Goal: Task Accomplishment & Management: Complete application form

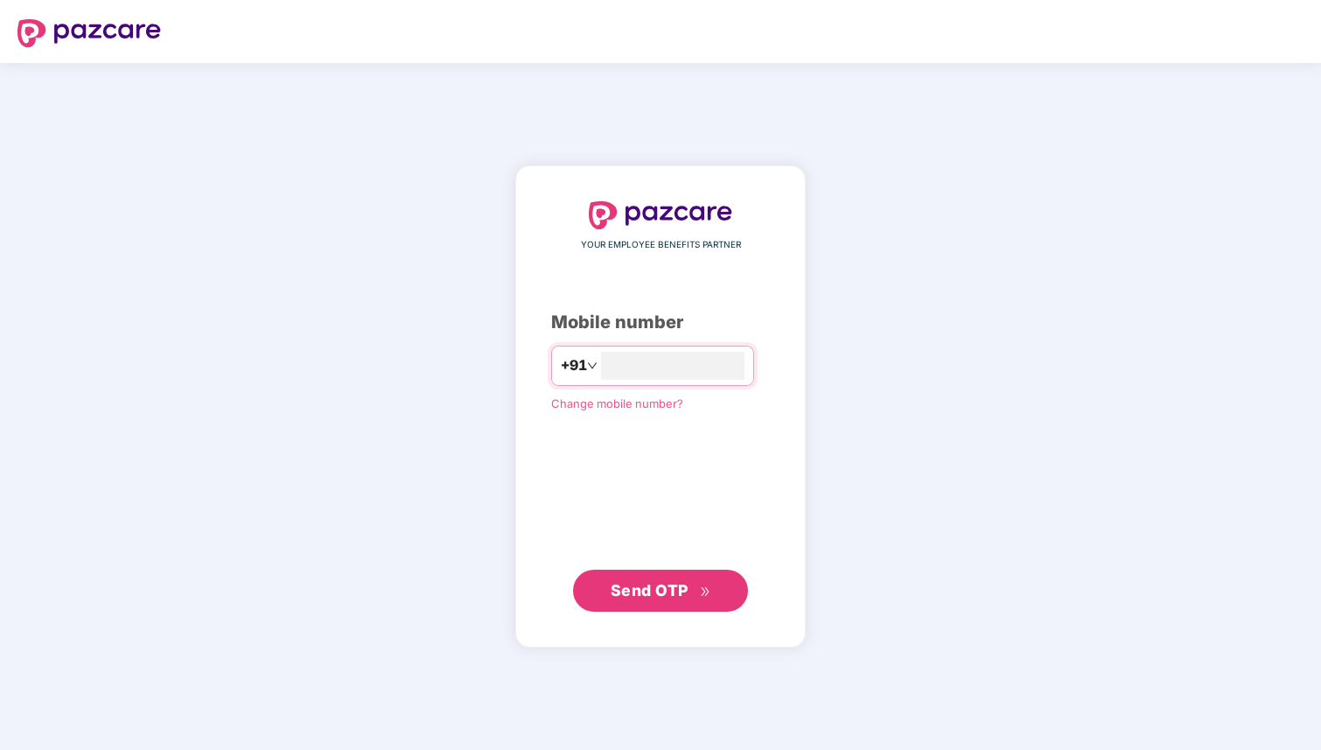
type input "**********"
click at [649, 586] on span "Send OTP" at bounding box center [650, 590] width 78 height 18
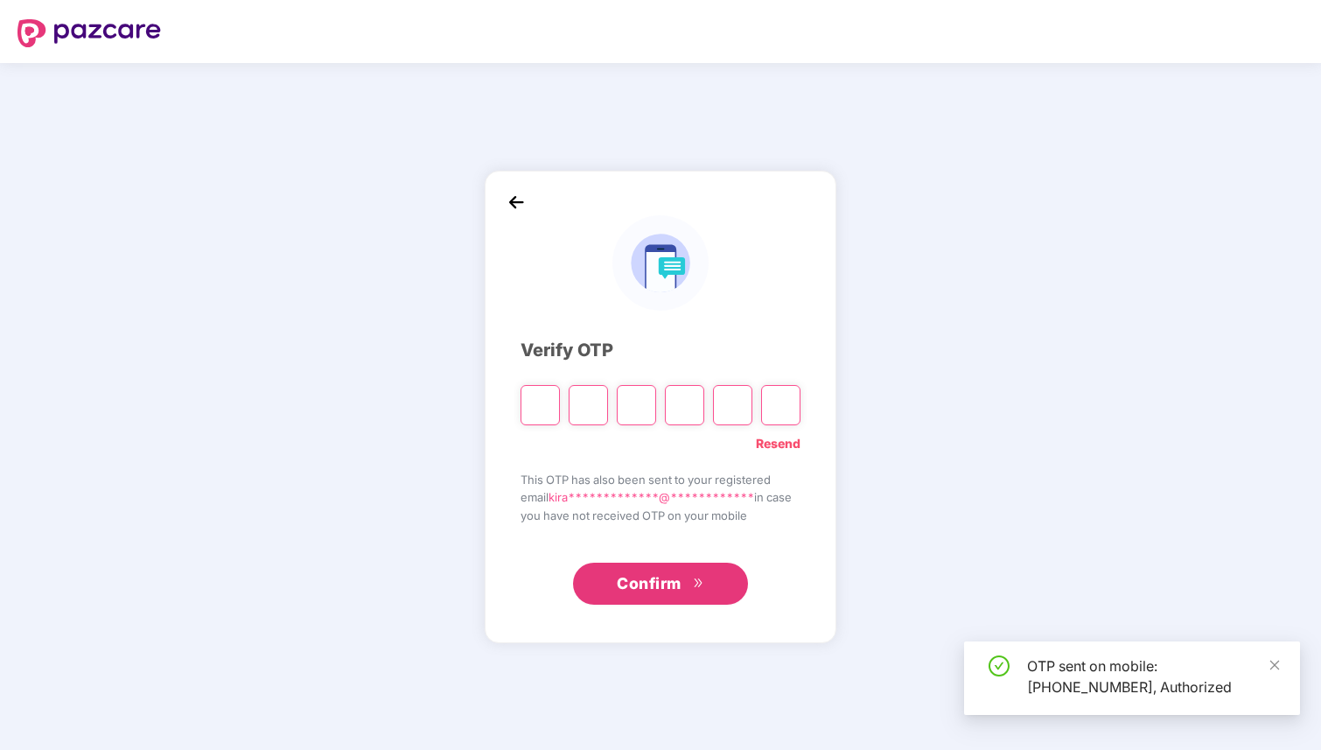
type input "*"
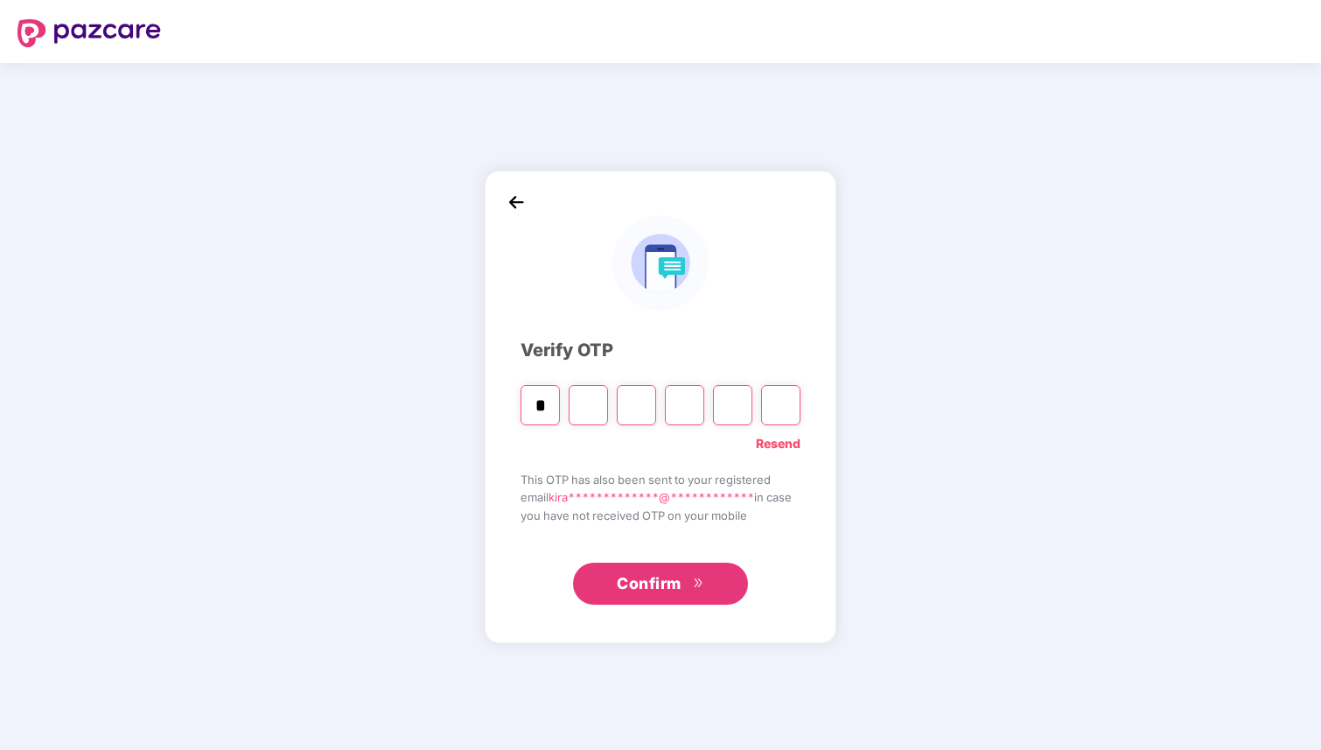
type input "*"
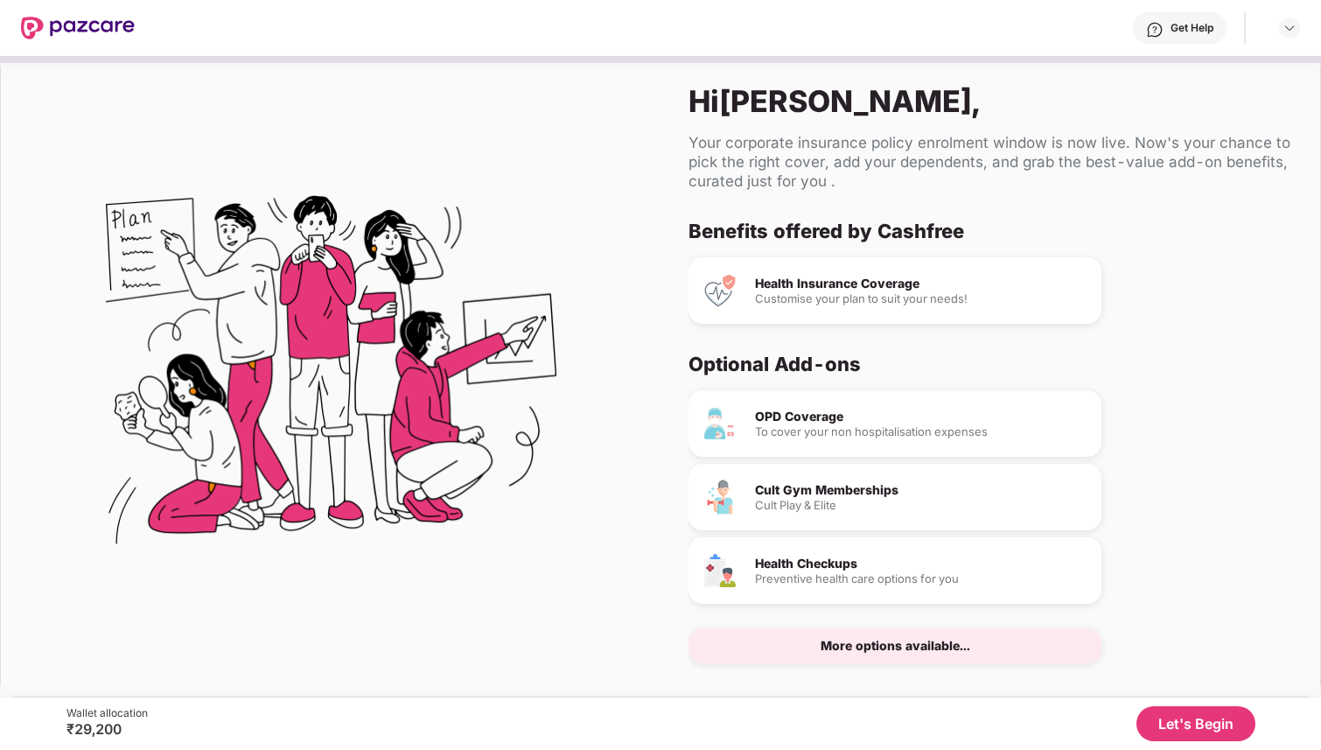
scroll to position [23, 0]
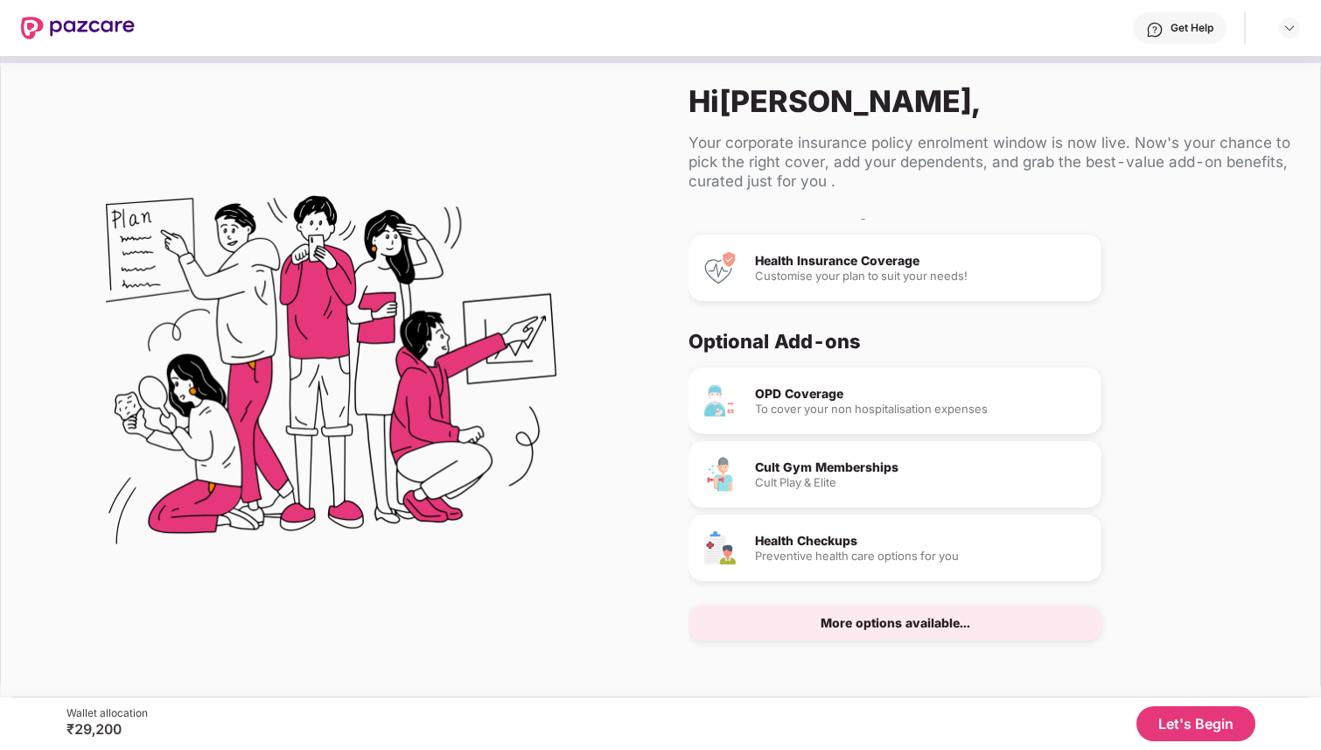
click at [1180, 722] on button "Let's Begin" at bounding box center [1196, 723] width 119 height 35
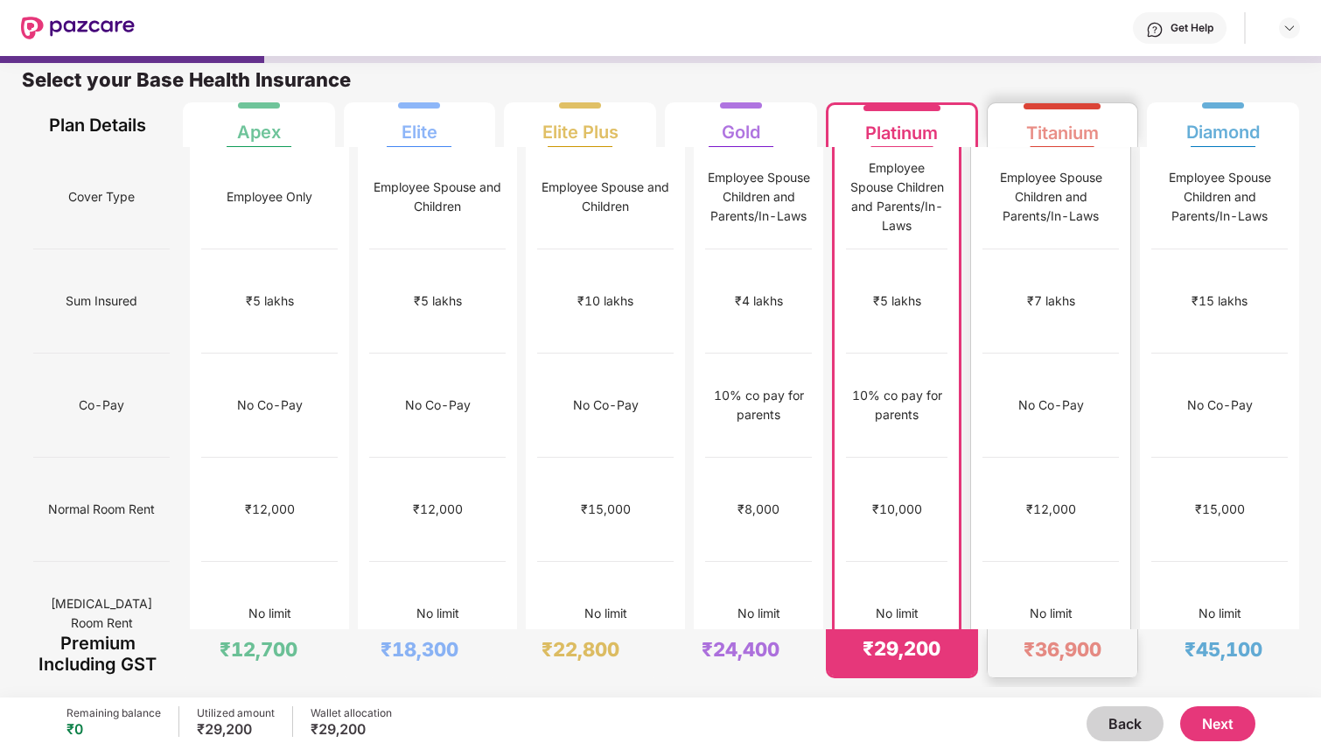
scroll to position [0, 0]
click at [1218, 729] on button "Next" at bounding box center [1217, 723] width 75 height 35
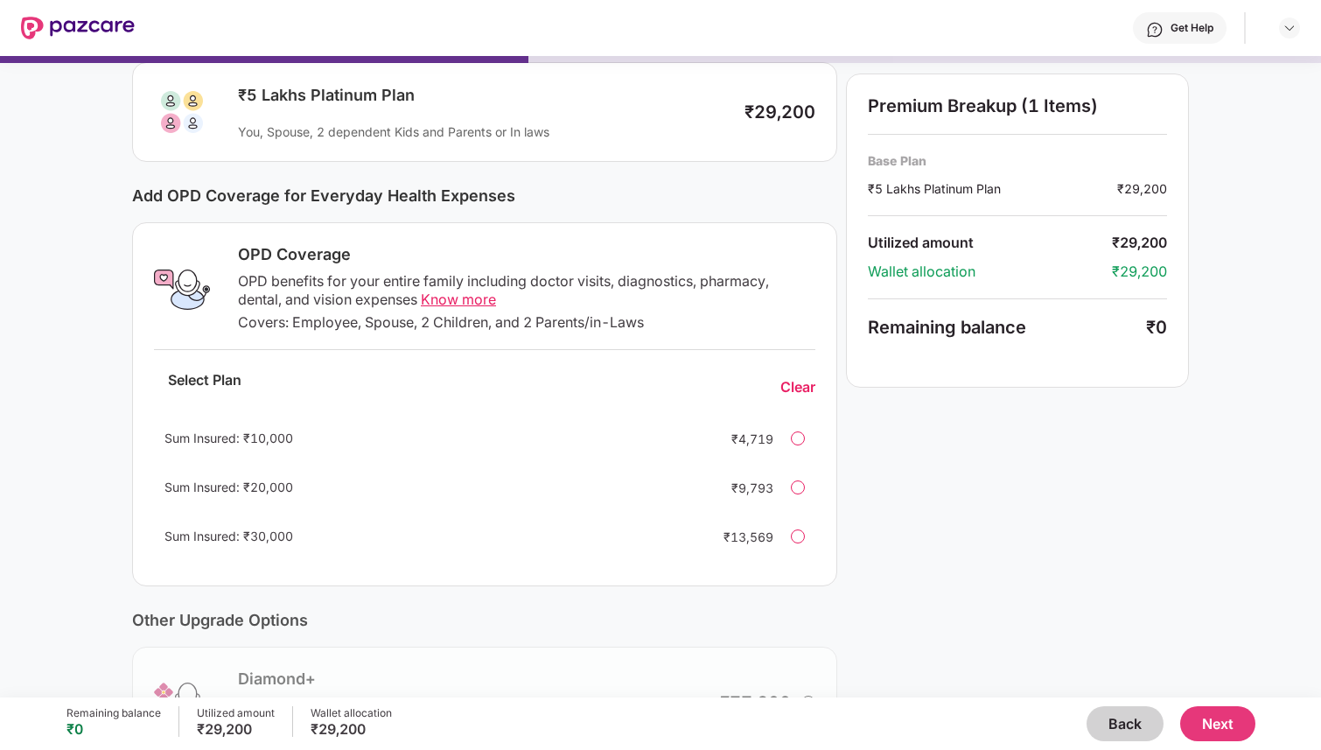
scroll to position [128, 0]
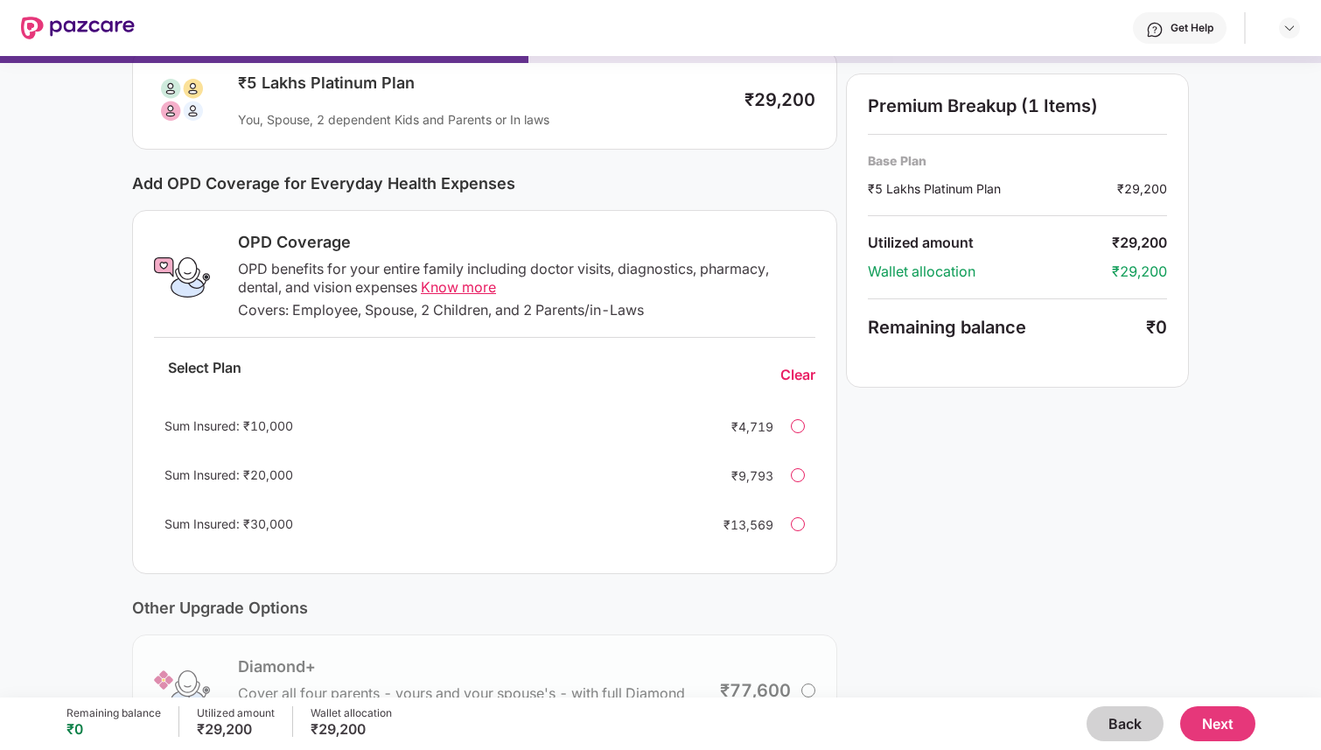
click at [472, 283] on span "Know more" at bounding box center [458, 286] width 75 height 17
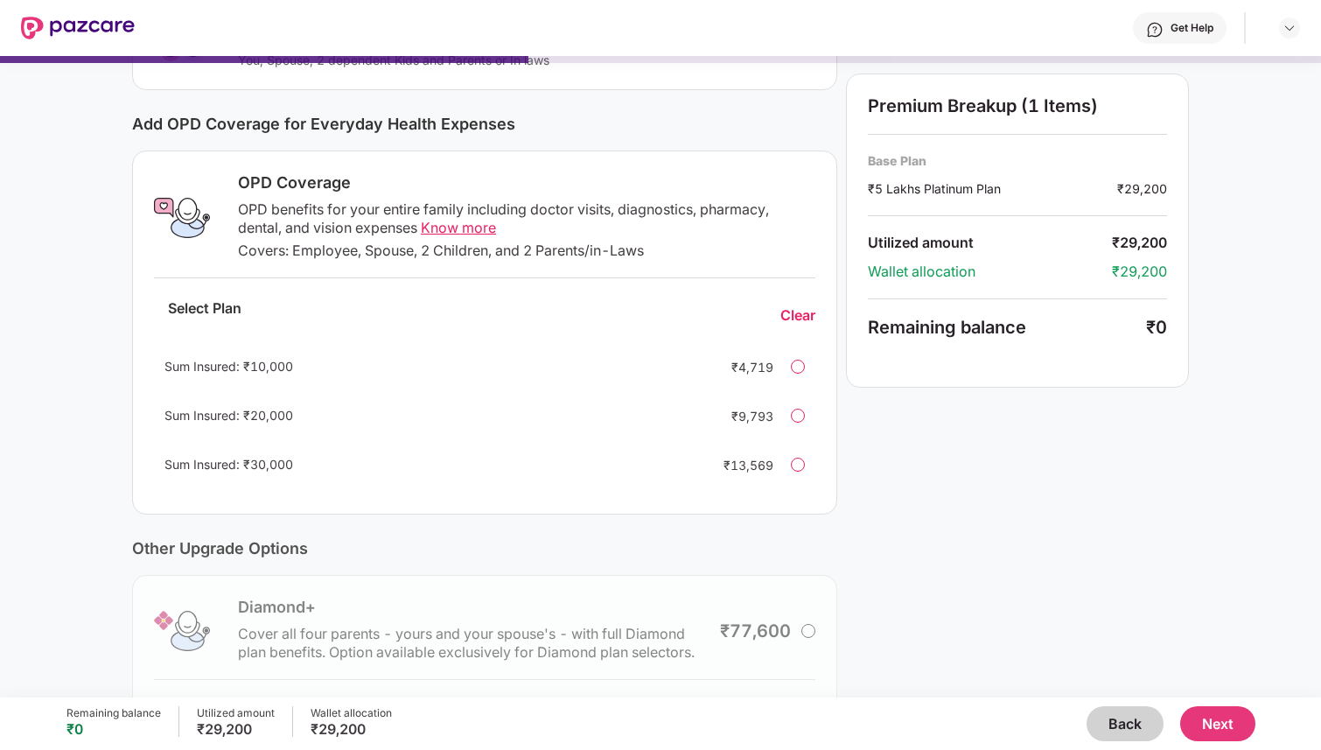
scroll to position [178, 0]
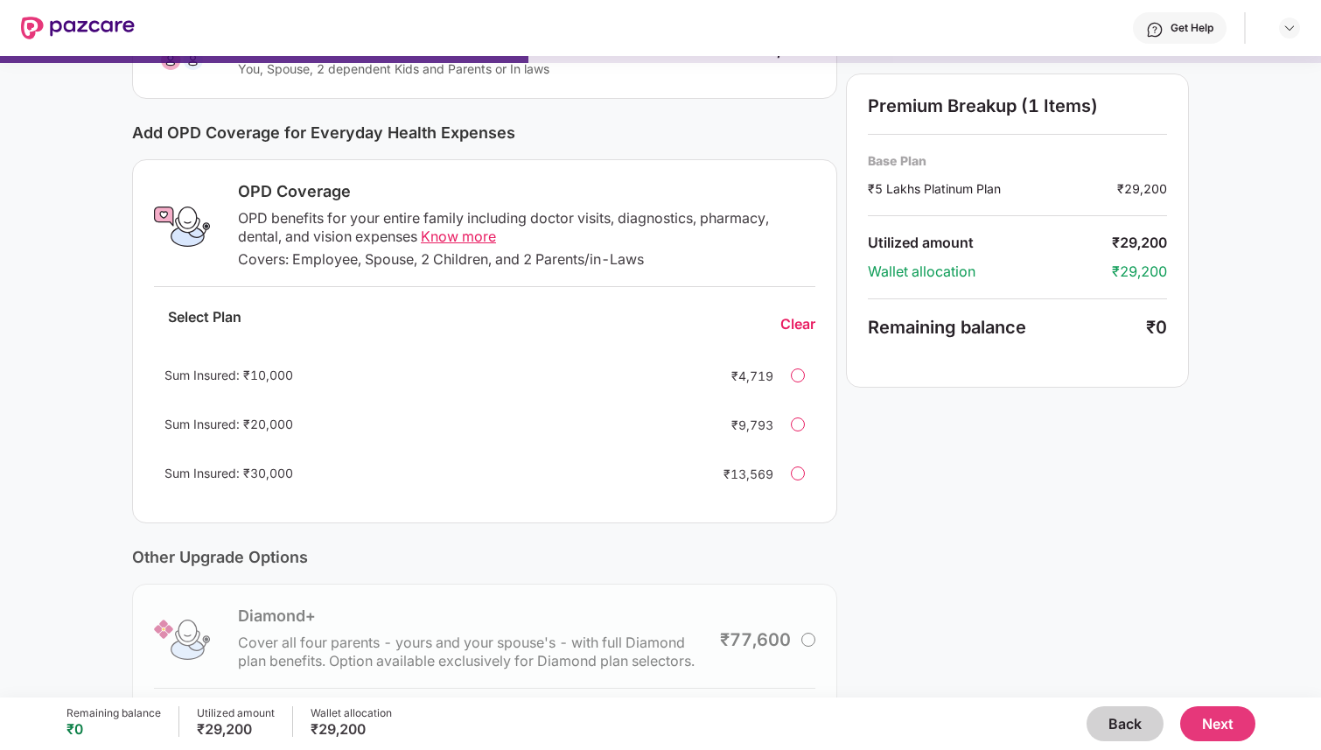
click at [794, 370] on div at bounding box center [798, 375] width 14 height 14
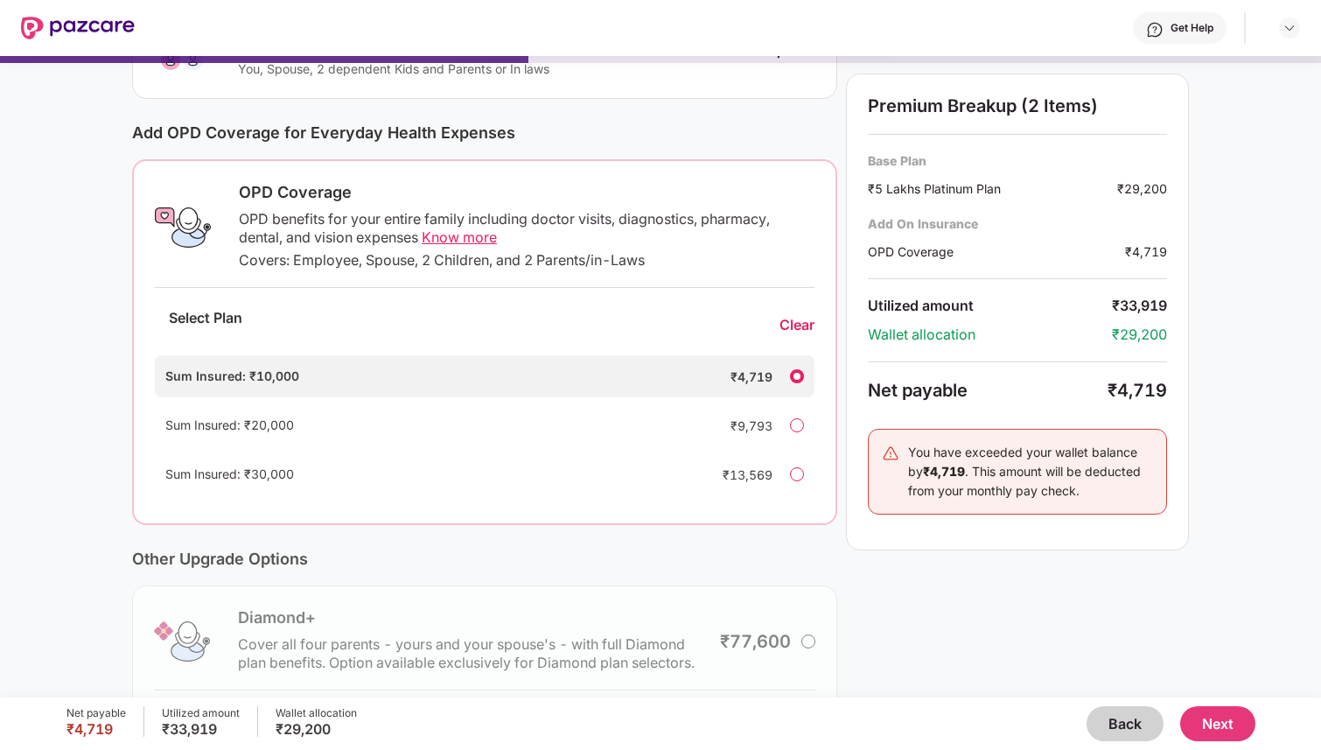
click at [798, 327] on div "Clear" at bounding box center [797, 325] width 35 height 18
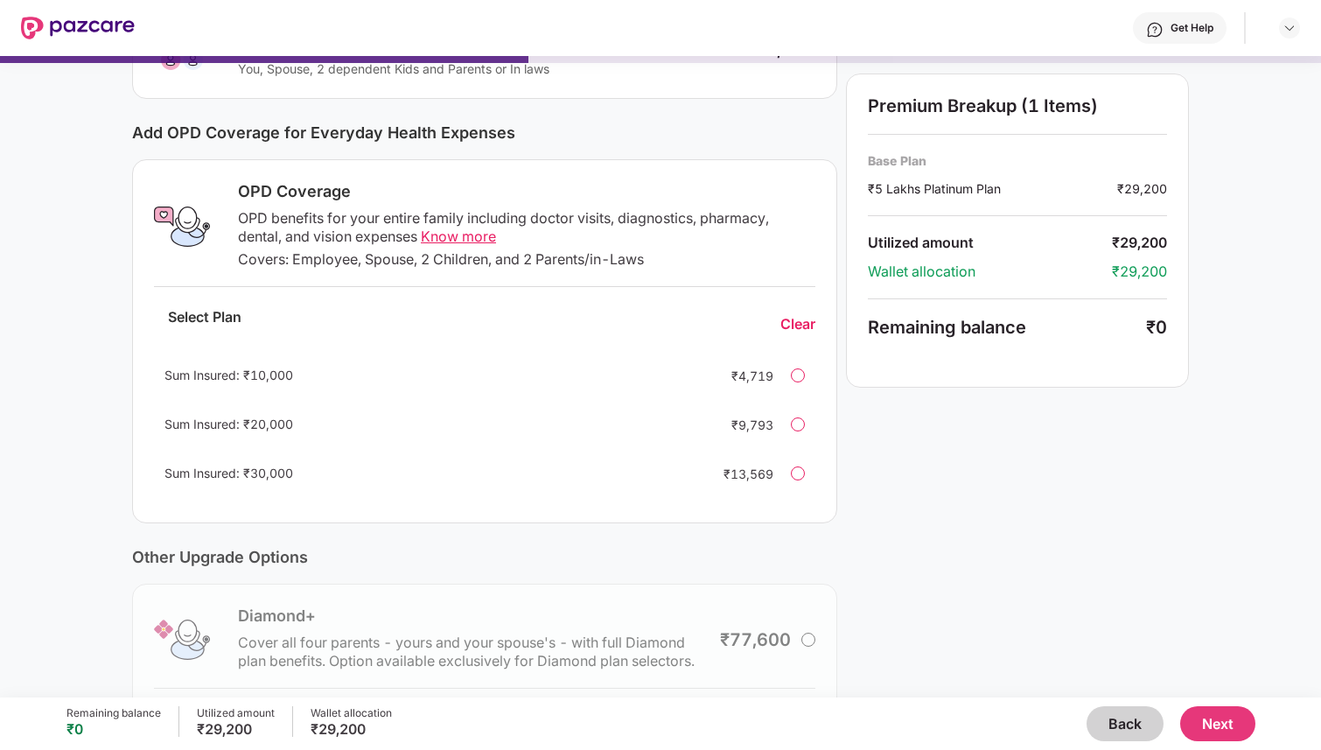
click at [481, 240] on span "Know more" at bounding box center [458, 235] width 75 height 17
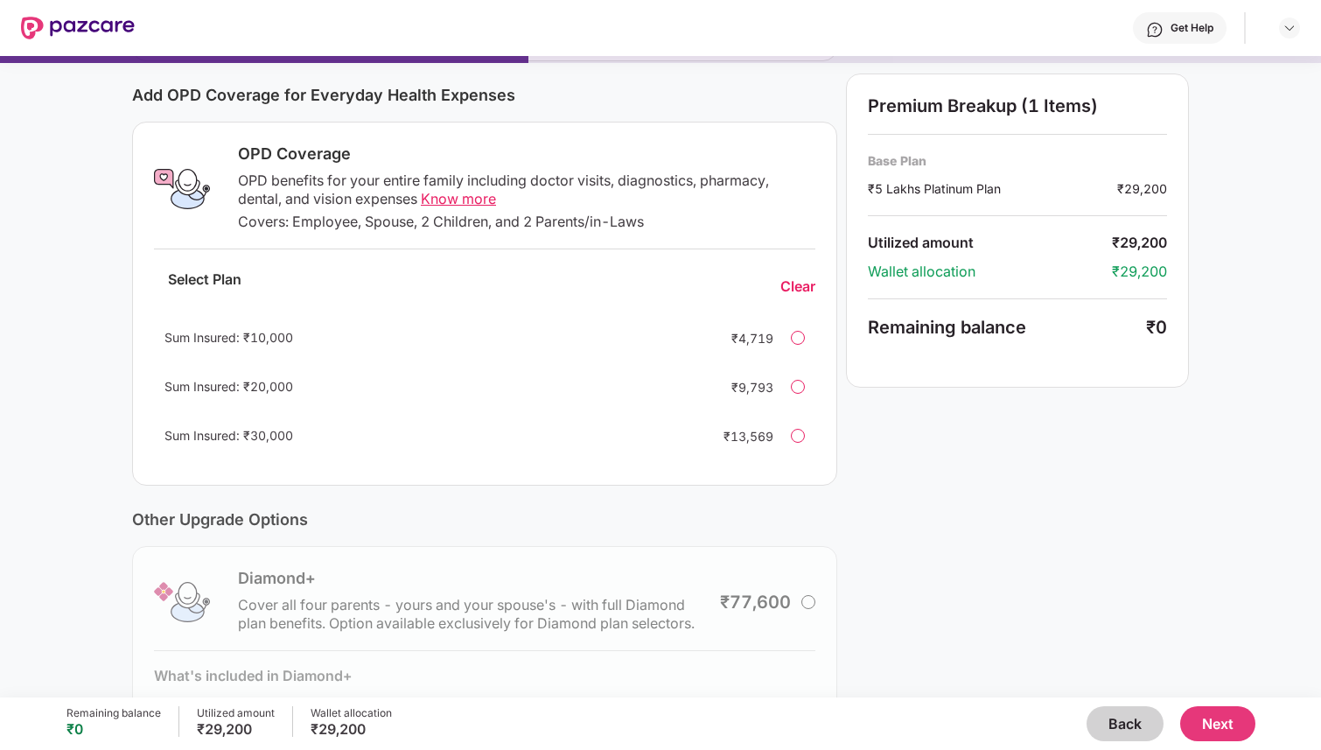
scroll to position [0, 0]
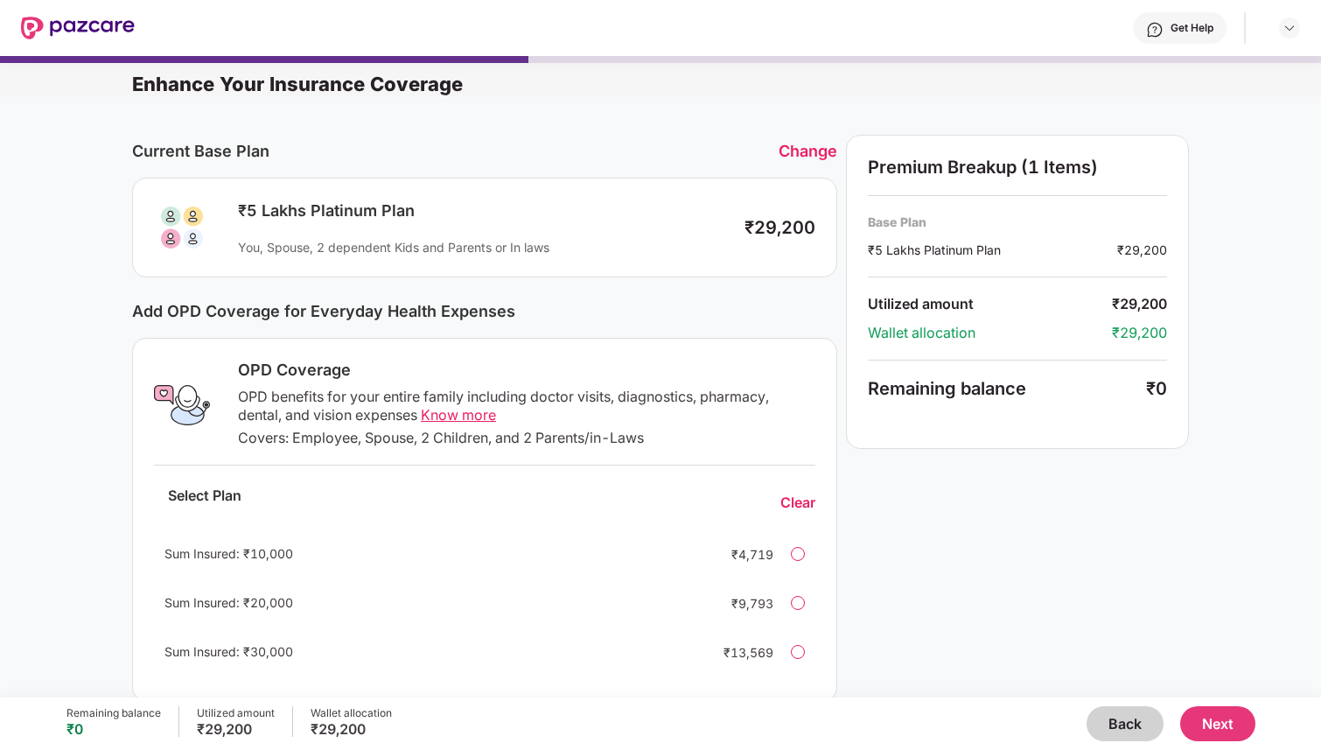
click at [1223, 724] on button "Next" at bounding box center [1217, 723] width 75 height 35
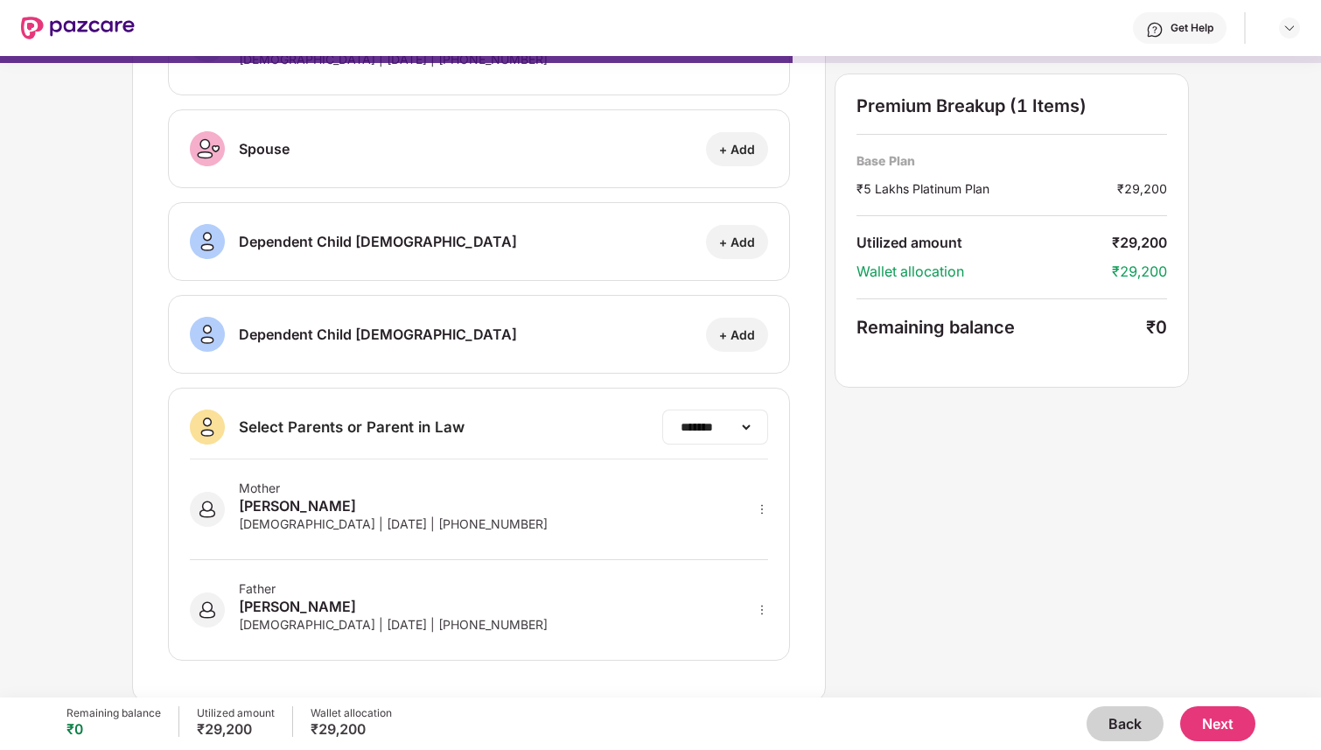
scroll to position [159, 0]
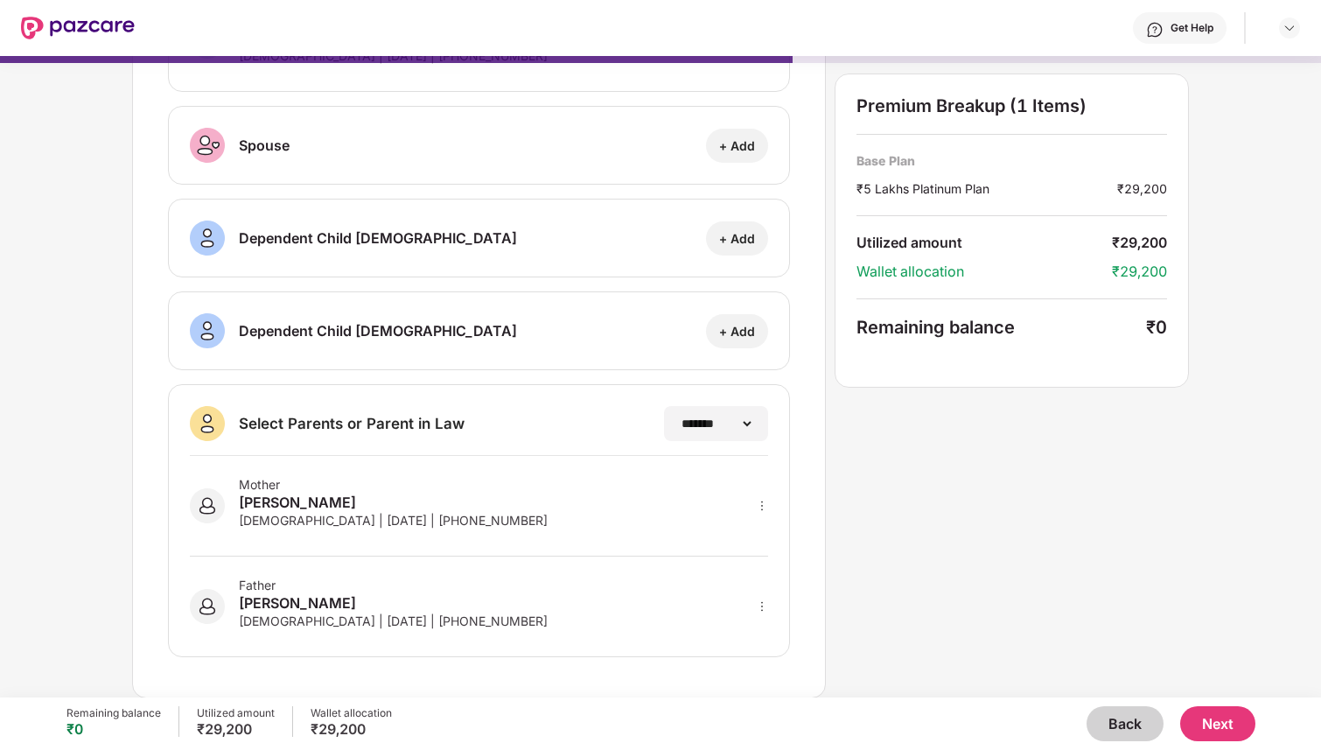
click at [765, 506] on icon "more" at bounding box center [762, 506] width 12 height 12
click at [745, 525] on img at bounding box center [739, 531] width 14 height 14
select select "******"
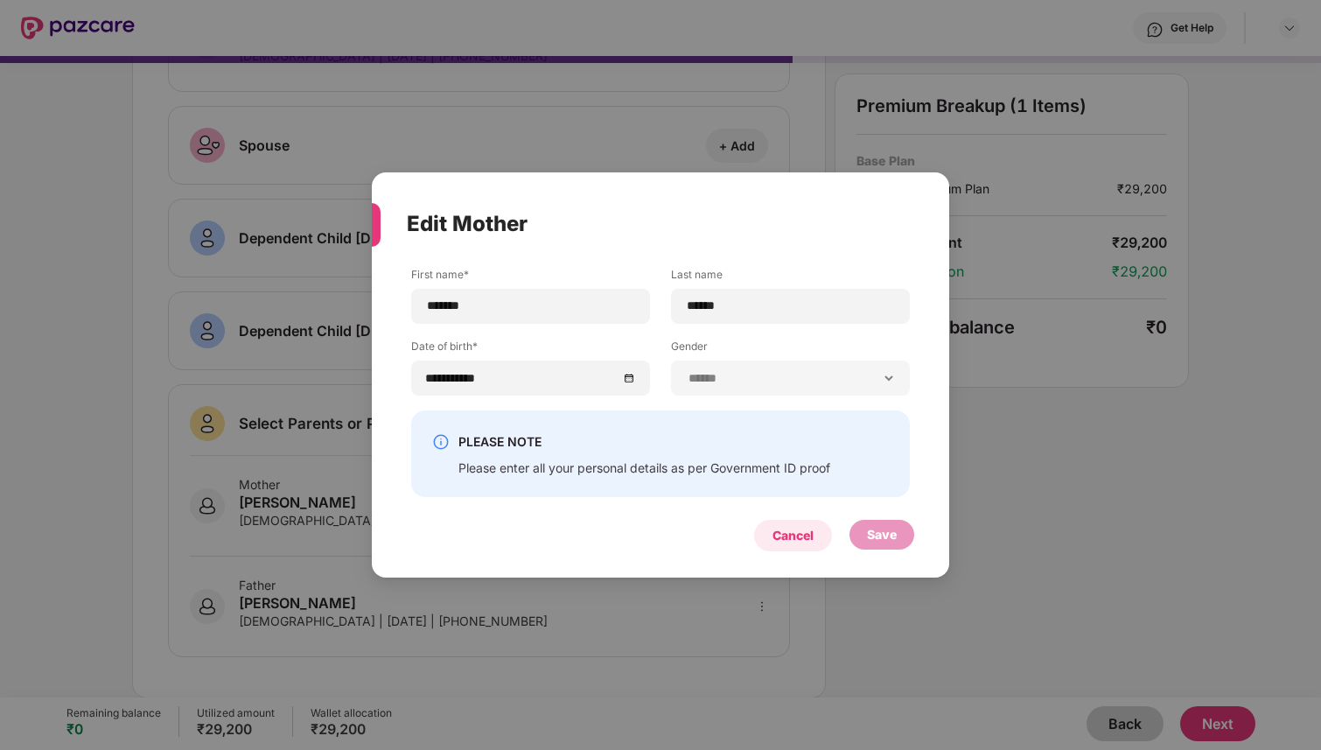
click at [784, 530] on div "Cancel" at bounding box center [793, 535] width 41 height 19
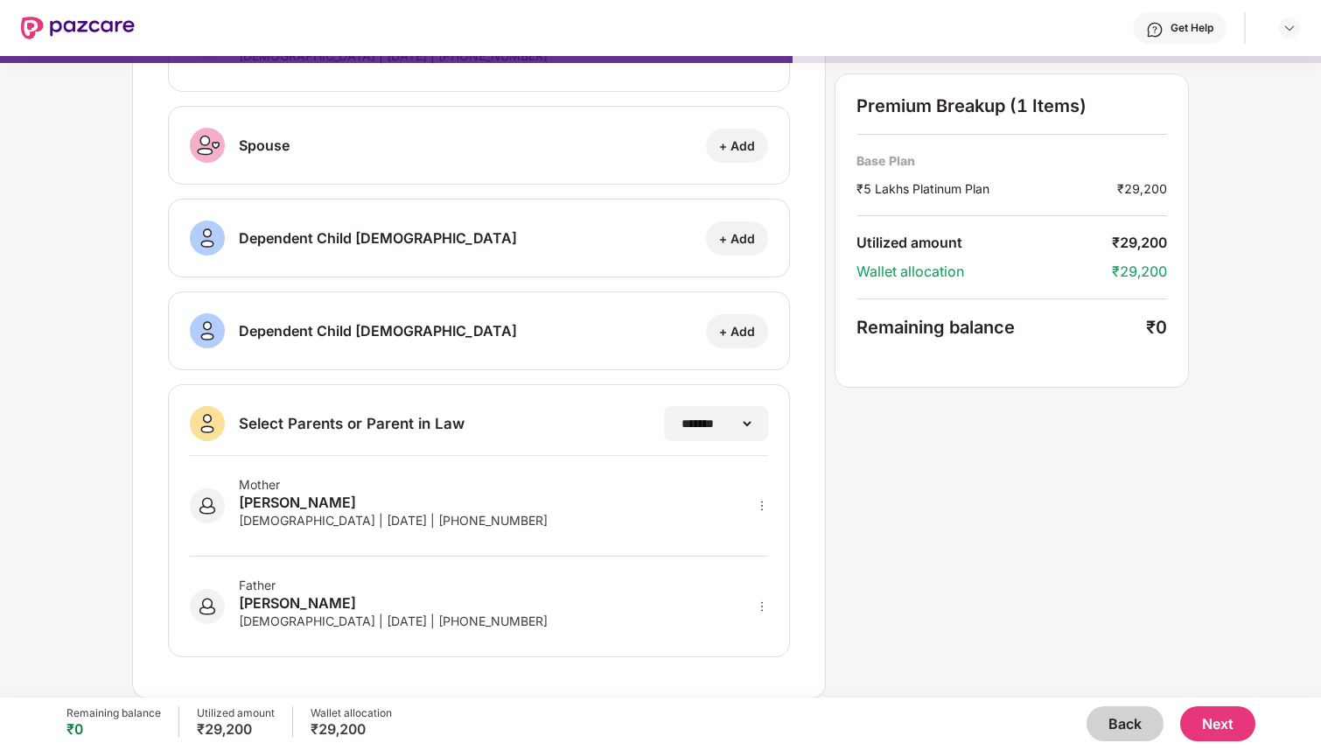
click at [1224, 717] on button "Next" at bounding box center [1217, 723] width 75 height 35
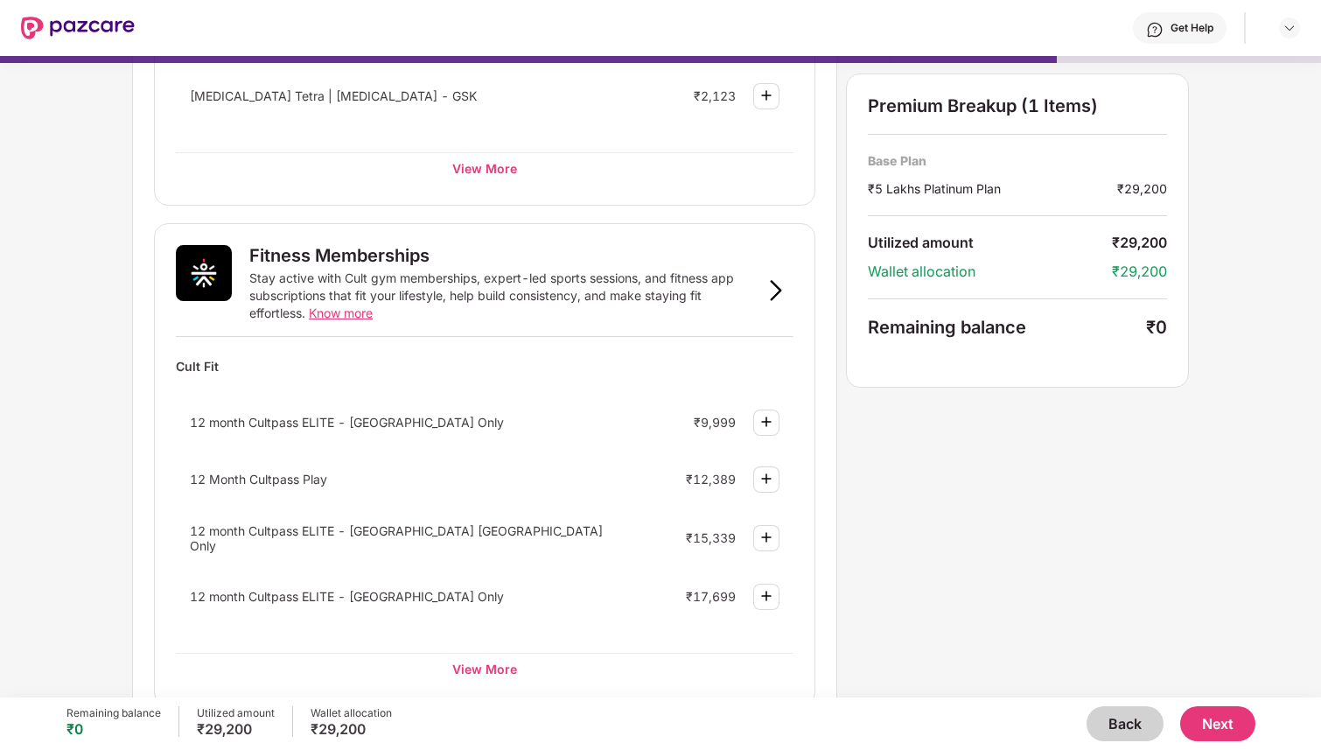
scroll to position [486, 0]
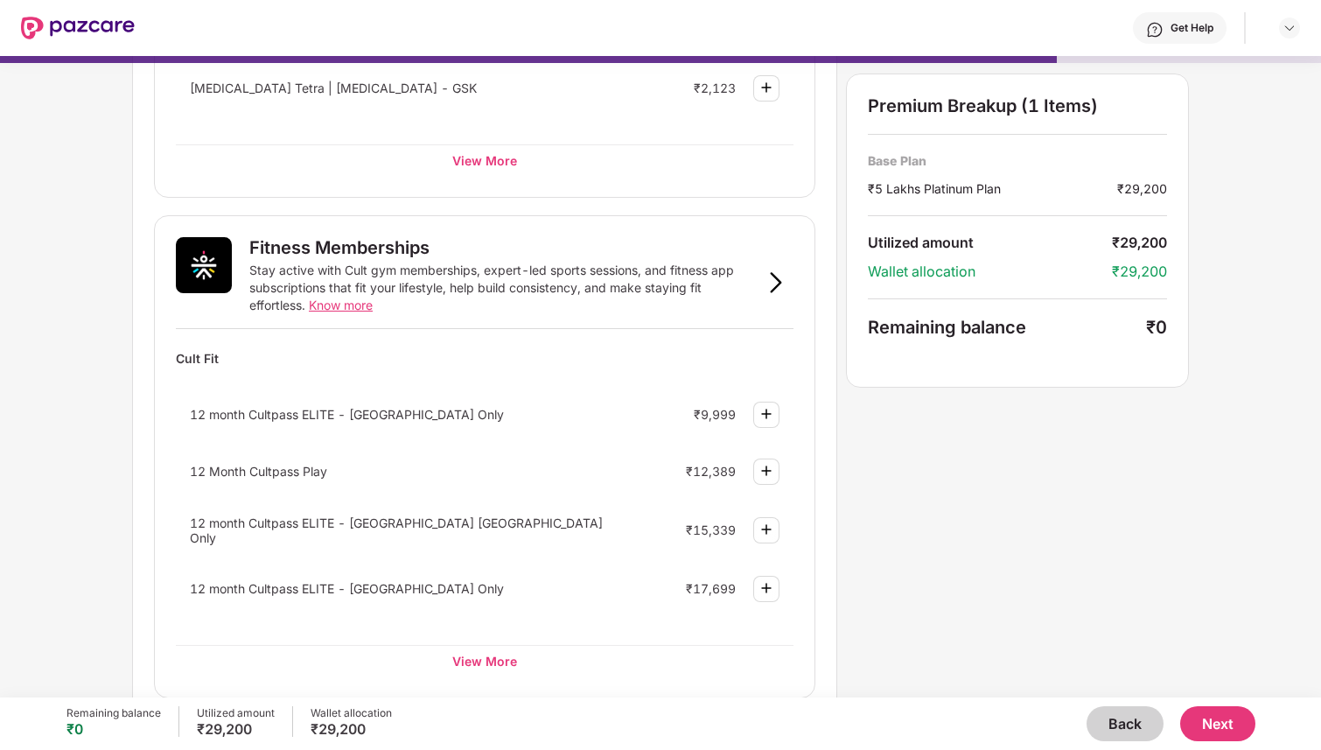
click at [1123, 714] on button "Back" at bounding box center [1125, 723] width 77 height 35
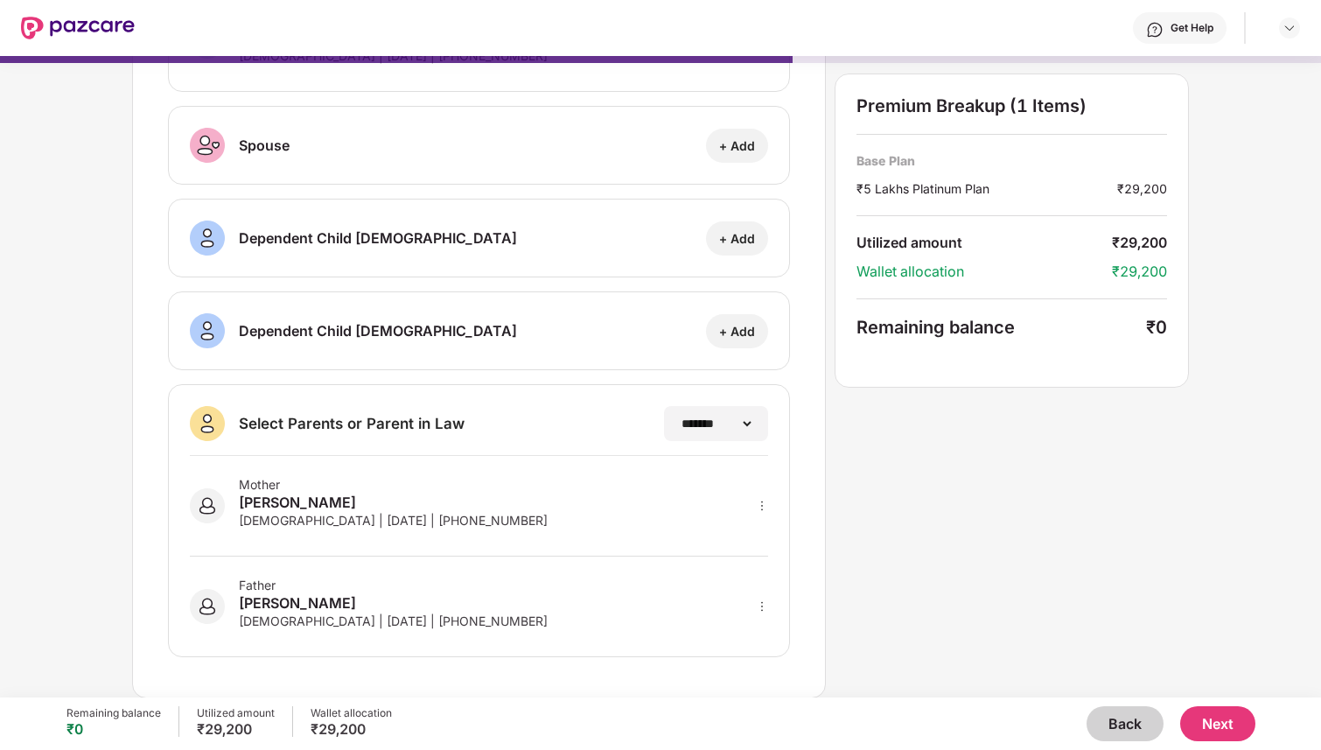
click at [1123, 714] on button "Back" at bounding box center [1125, 723] width 77 height 35
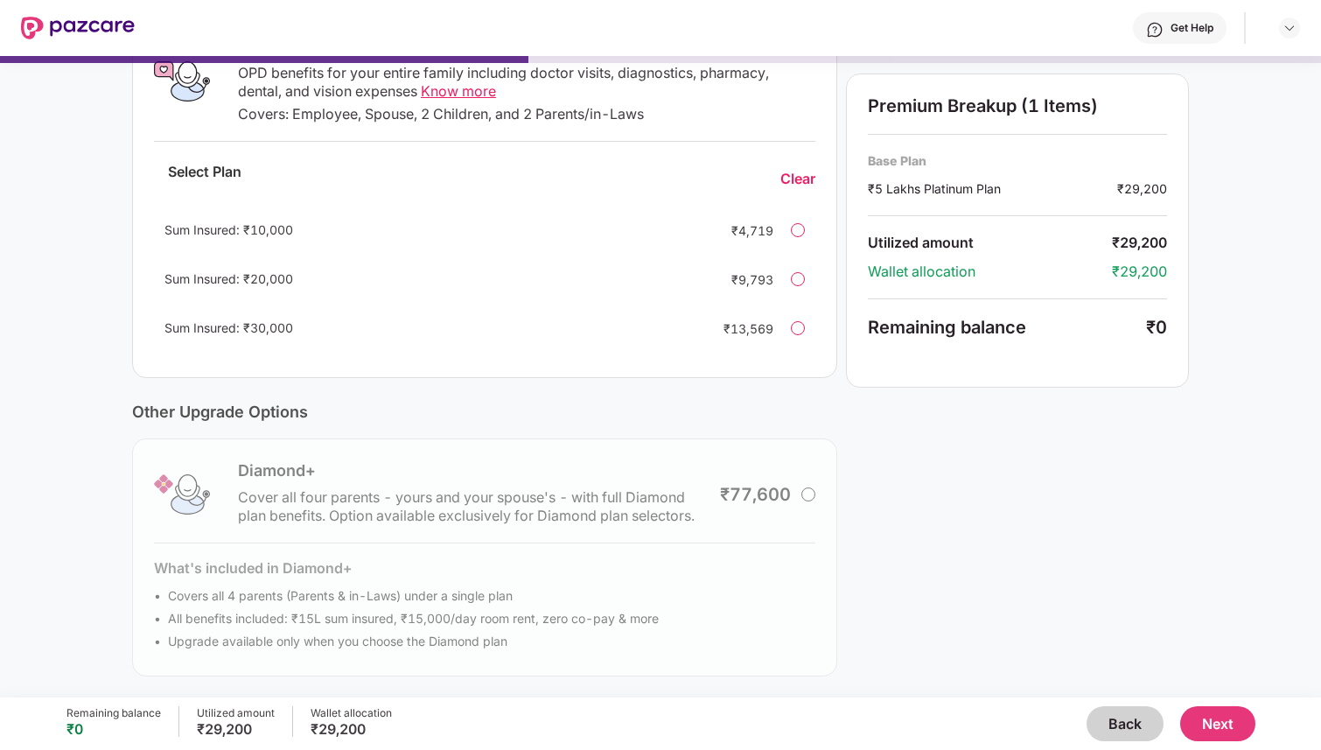
click at [1123, 714] on button "Back" at bounding box center [1125, 723] width 77 height 35
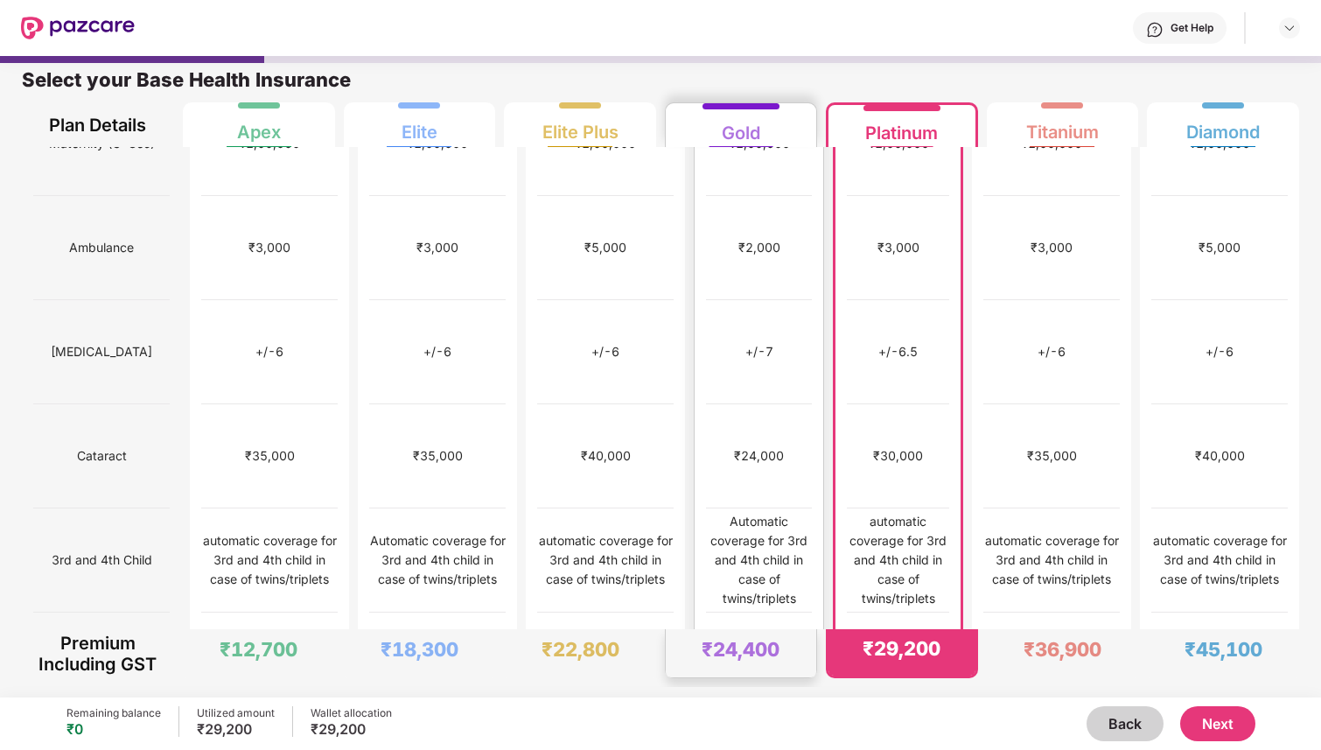
scroll to position [0, 0]
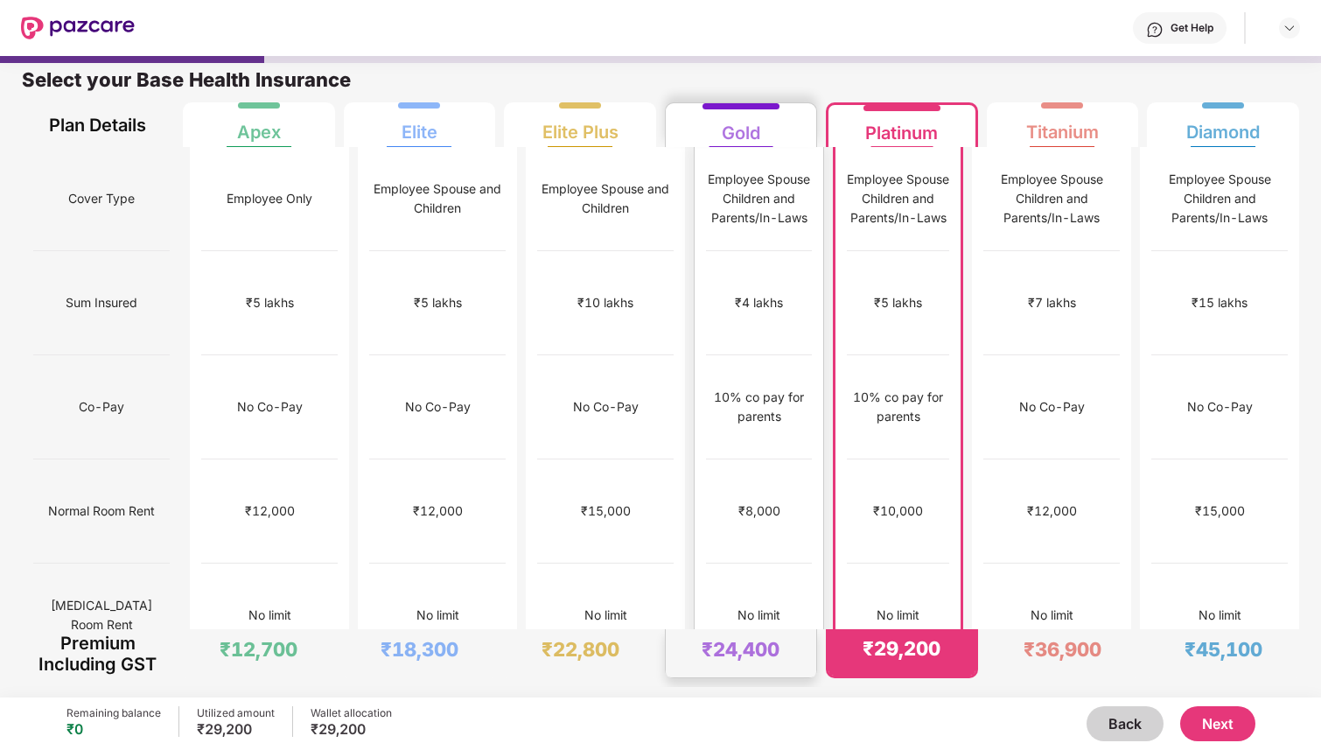
click at [747, 389] on div "10% co pay for parents" at bounding box center [759, 407] width 106 height 104
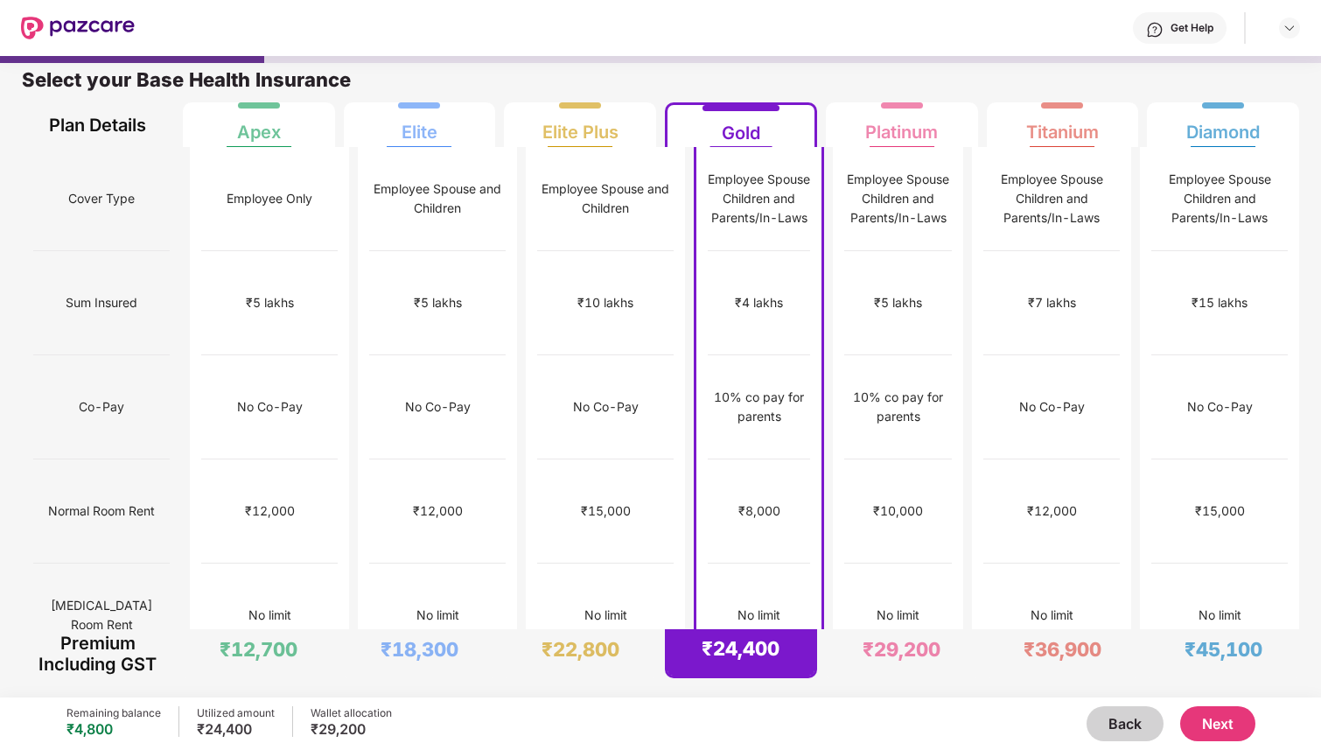
click at [1230, 722] on button "Next" at bounding box center [1217, 723] width 75 height 35
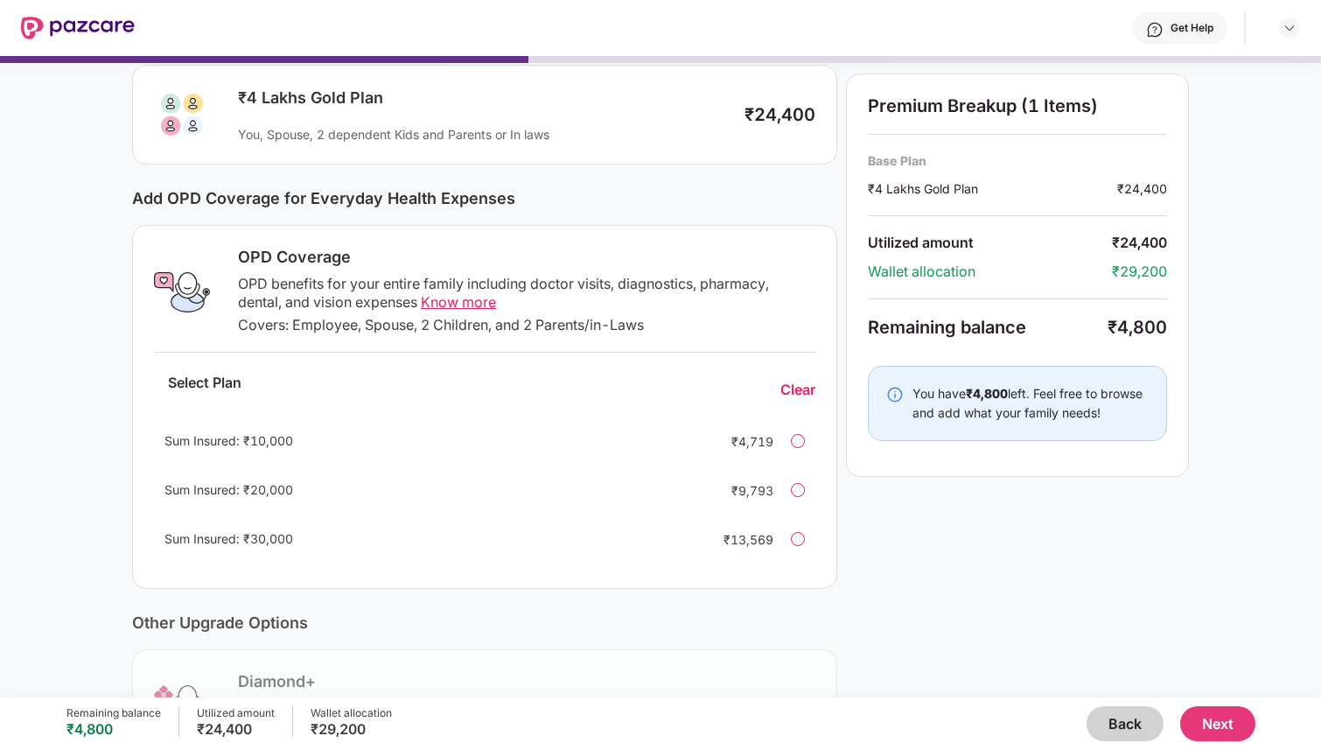
scroll to position [115, 0]
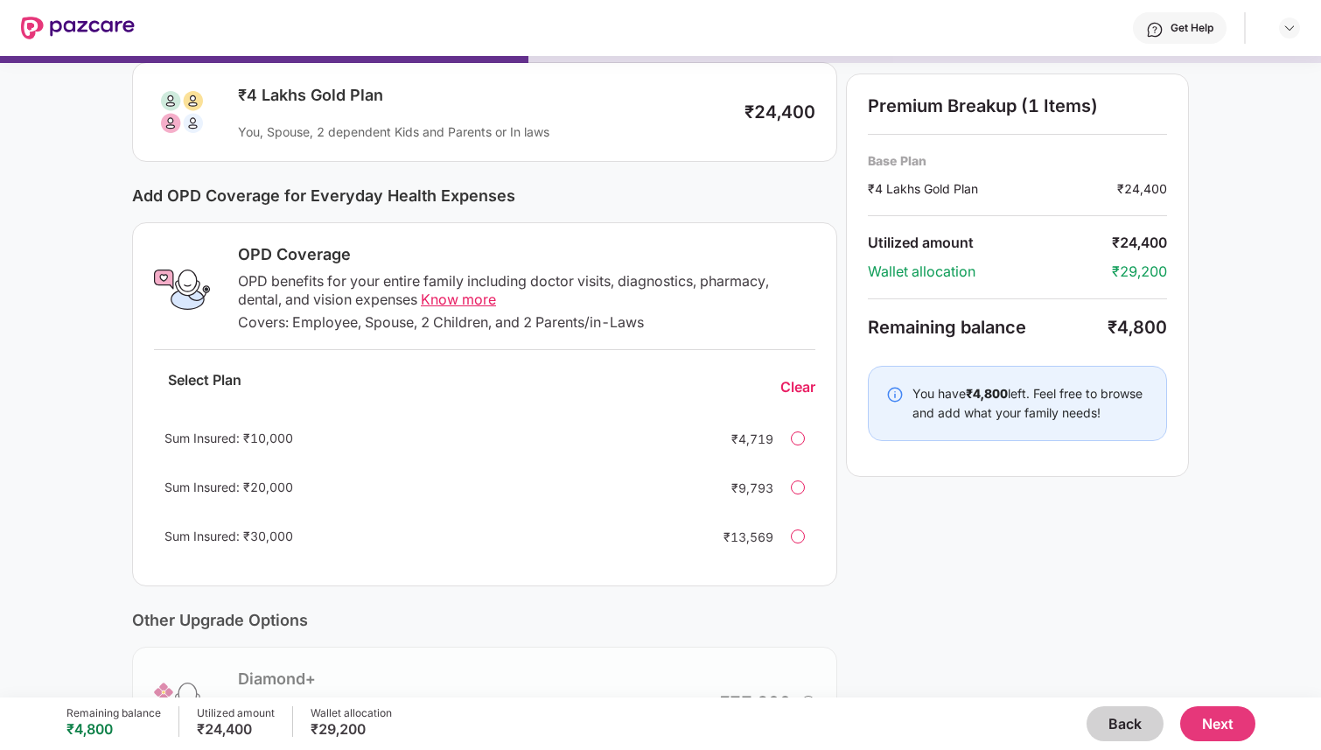
click at [798, 435] on div at bounding box center [798, 438] width 14 height 14
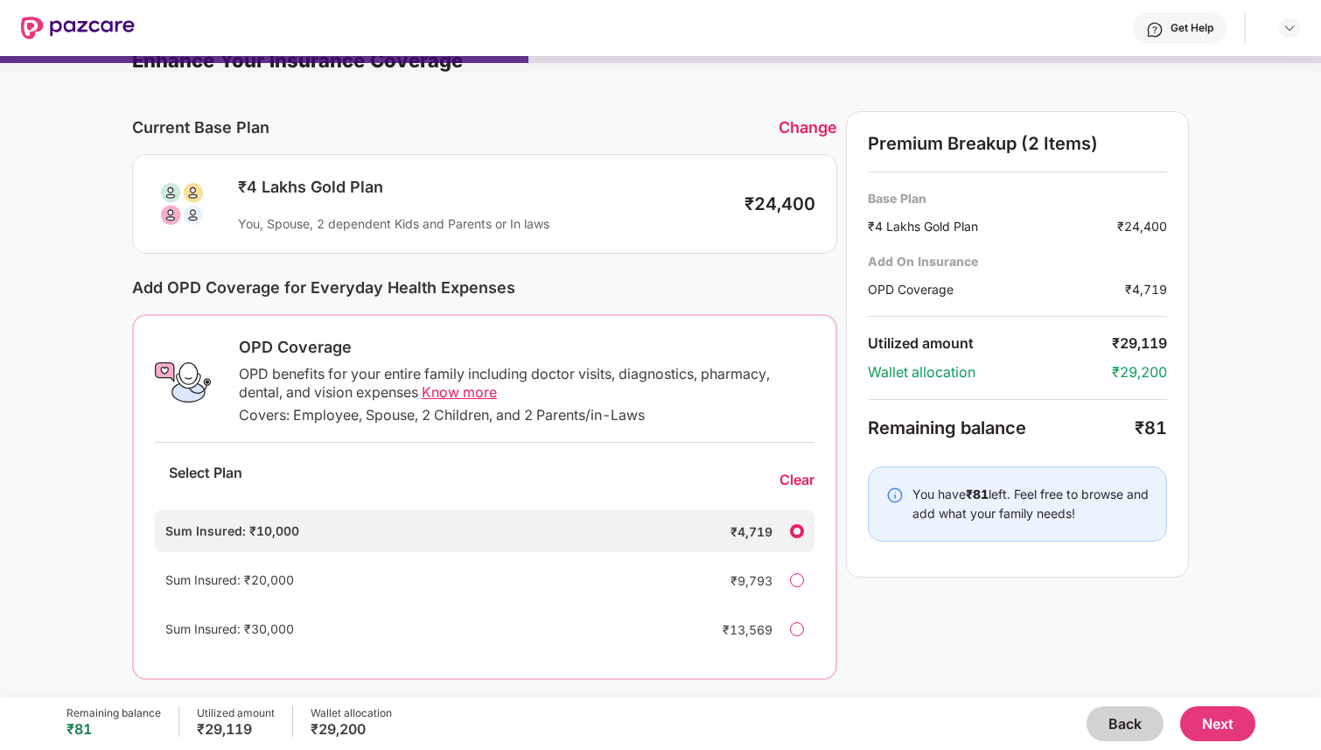
scroll to position [0, 0]
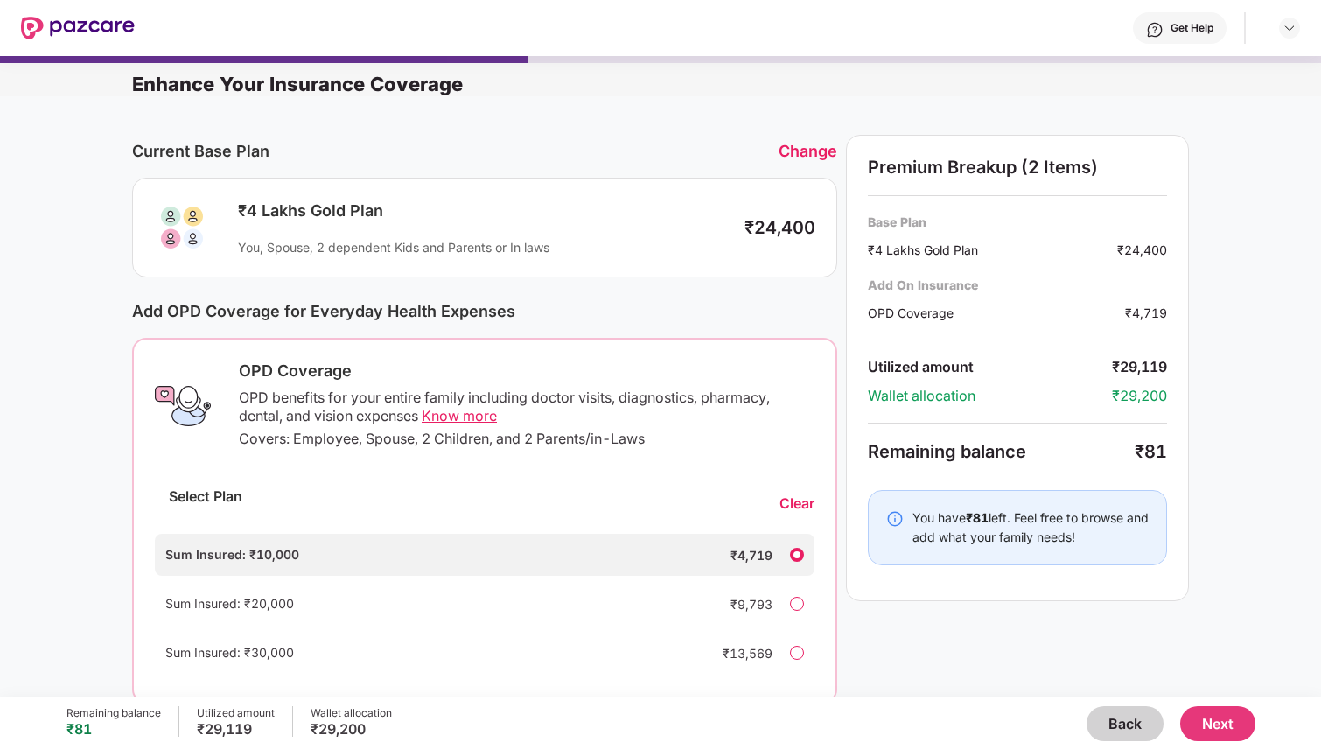
click at [1204, 714] on button "Next" at bounding box center [1217, 723] width 75 height 35
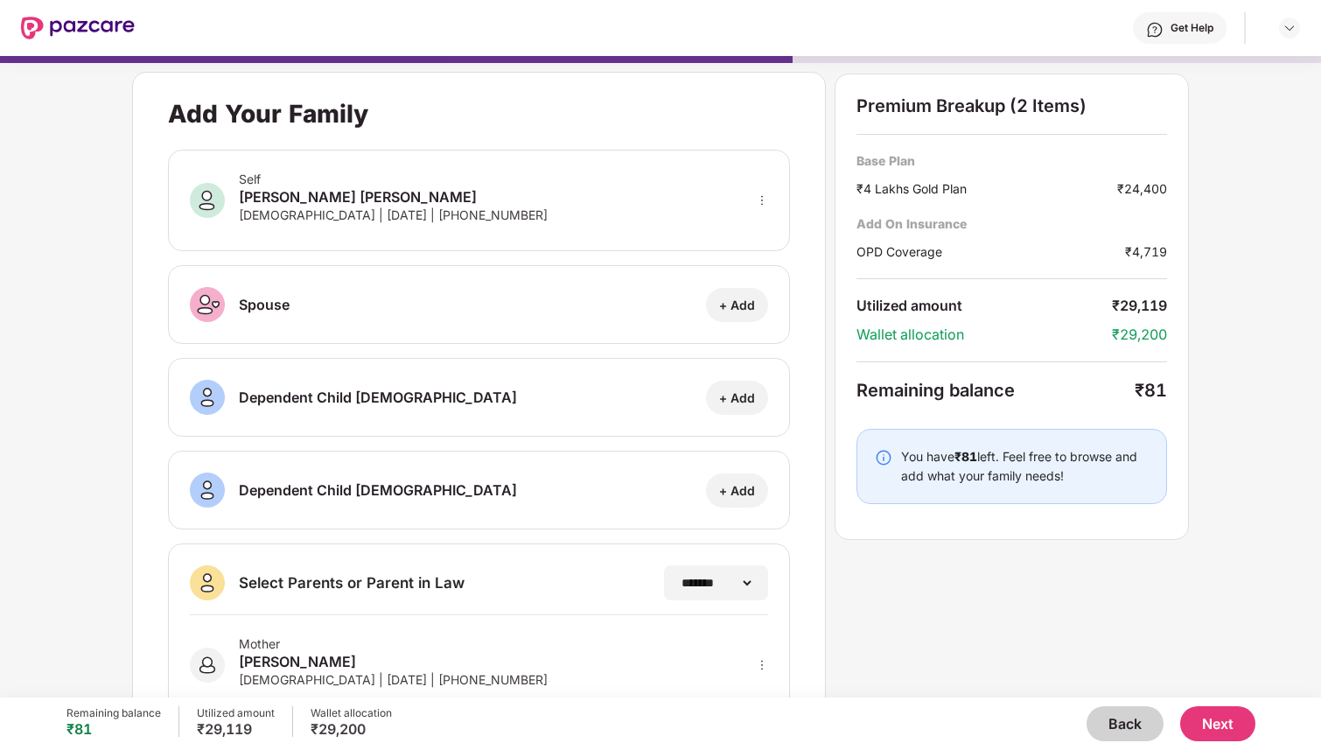
click at [1220, 726] on button "Next" at bounding box center [1217, 723] width 75 height 35
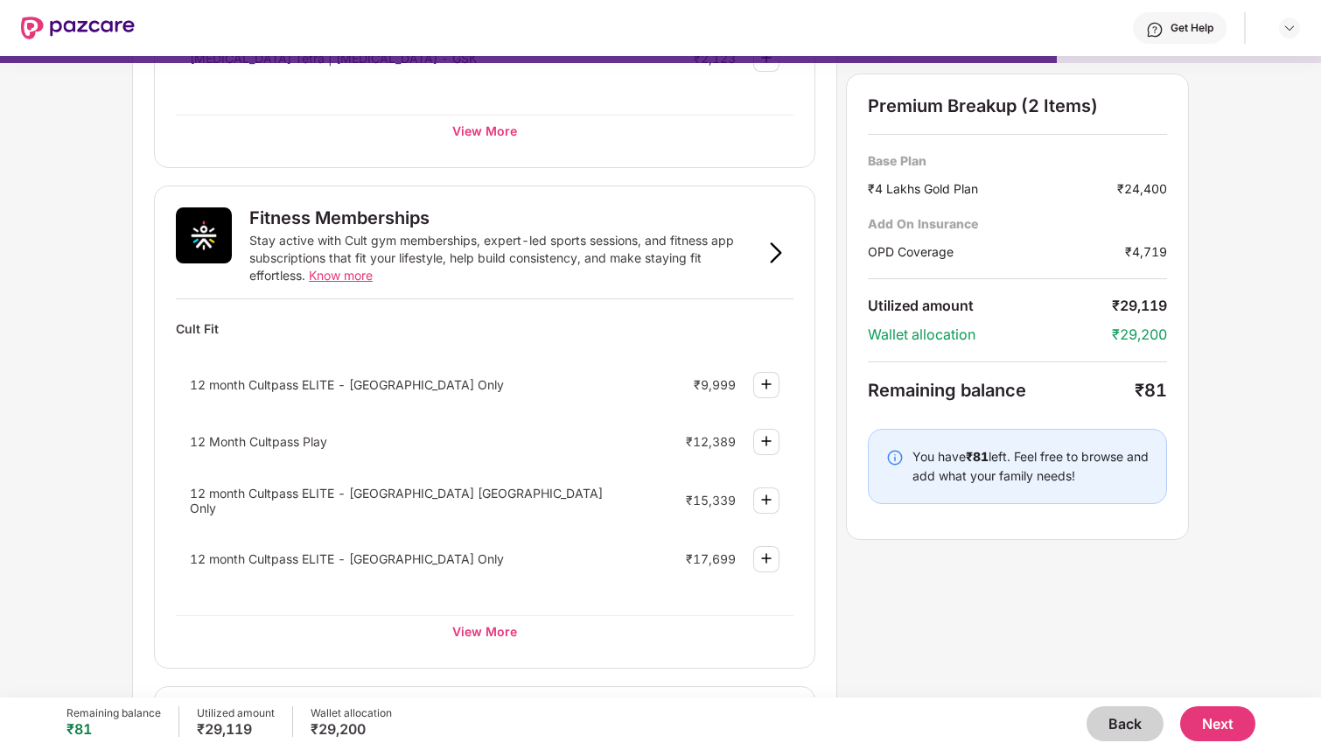
scroll to position [559, 0]
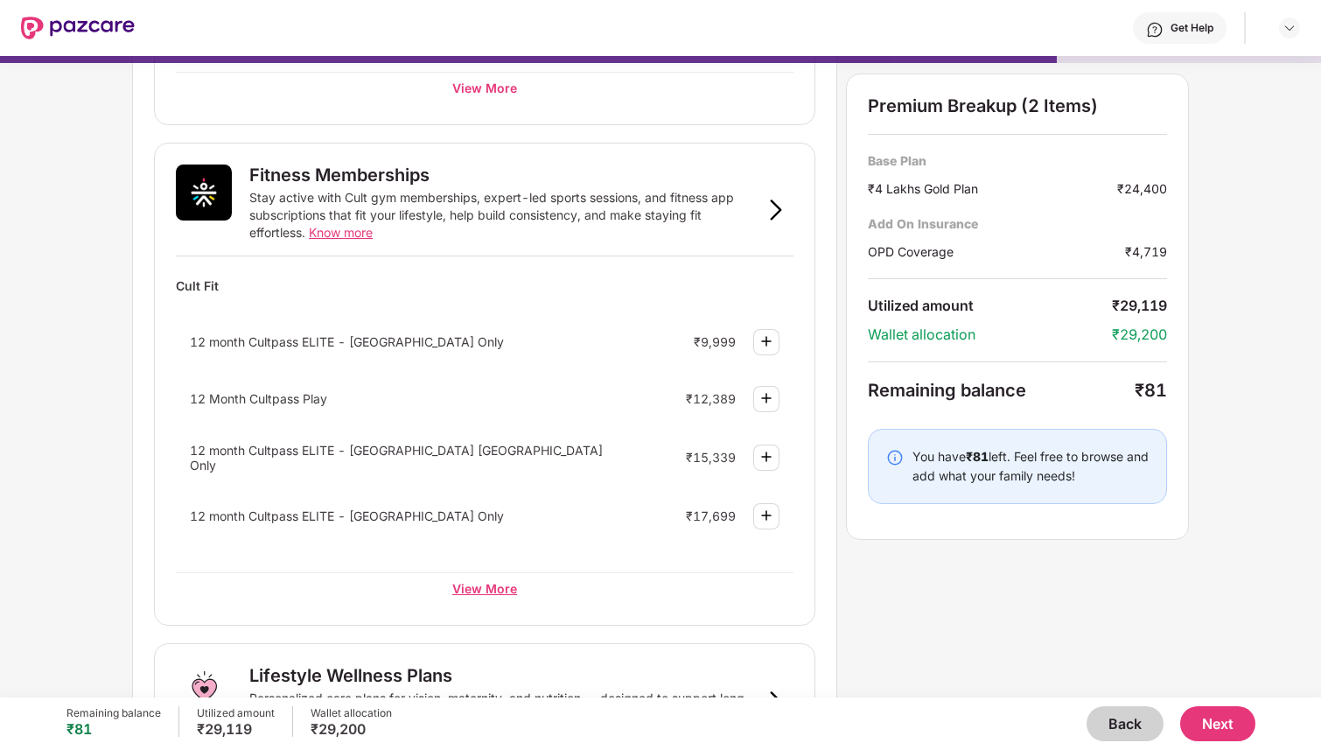
click at [493, 578] on div "View More" at bounding box center [485, 587] width 618 height 31
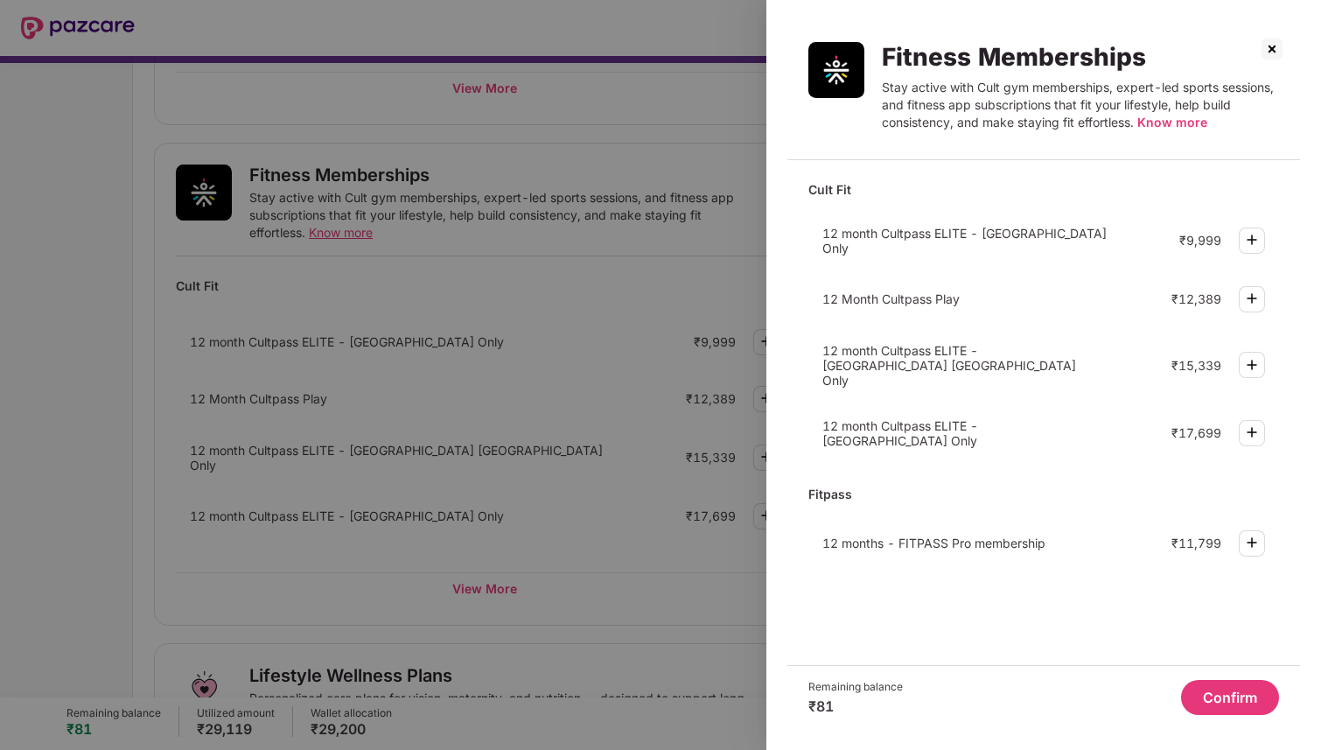
click at [1274, 45] on img at bounding box center [1272, 49] width 28 height 28
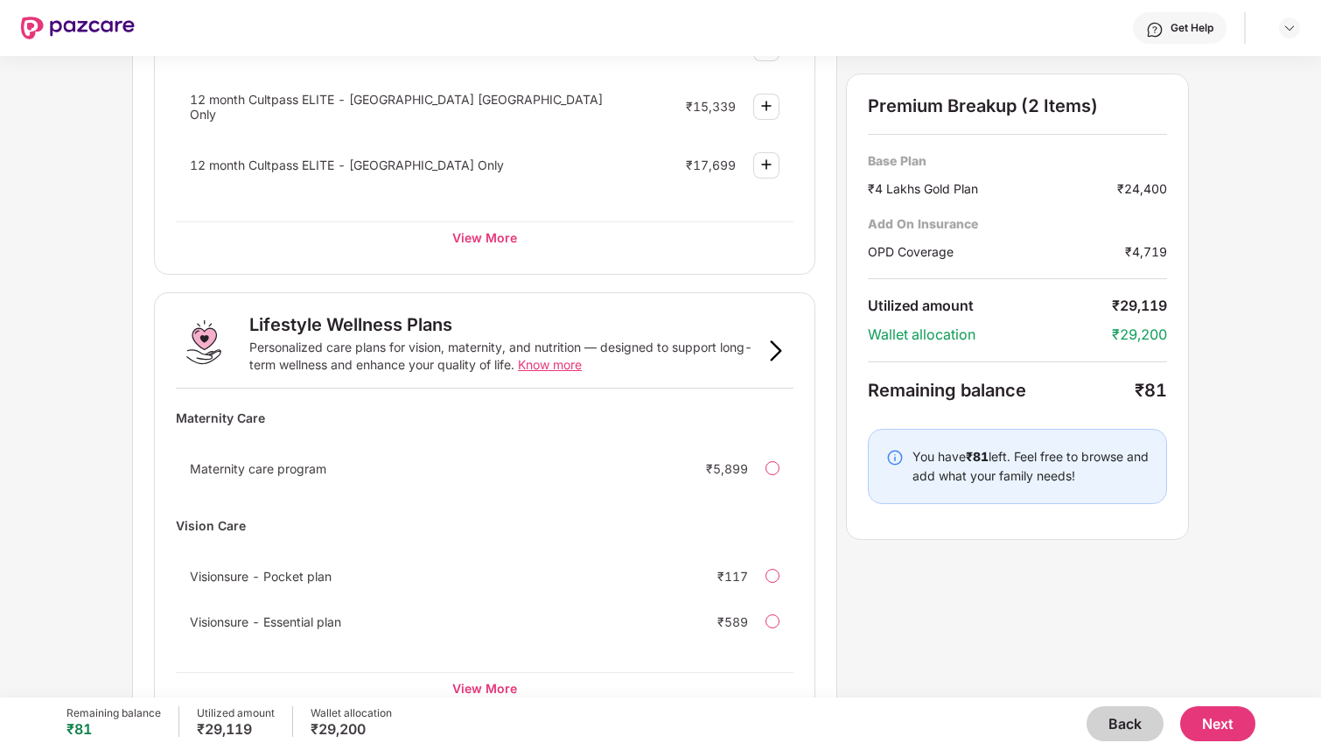
scroll to position [956, 0]
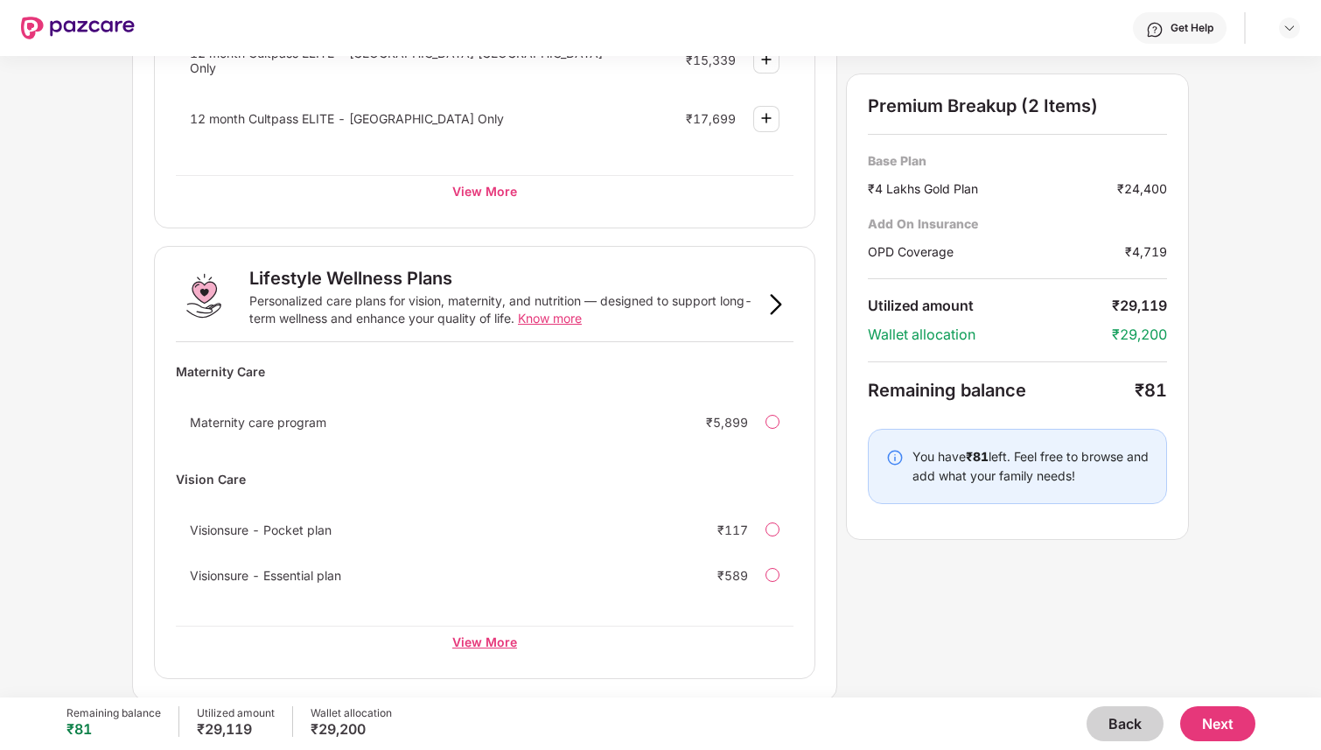
click at [506, 633] on div "View More" at bounding box center [485, 641] width 618 height 31
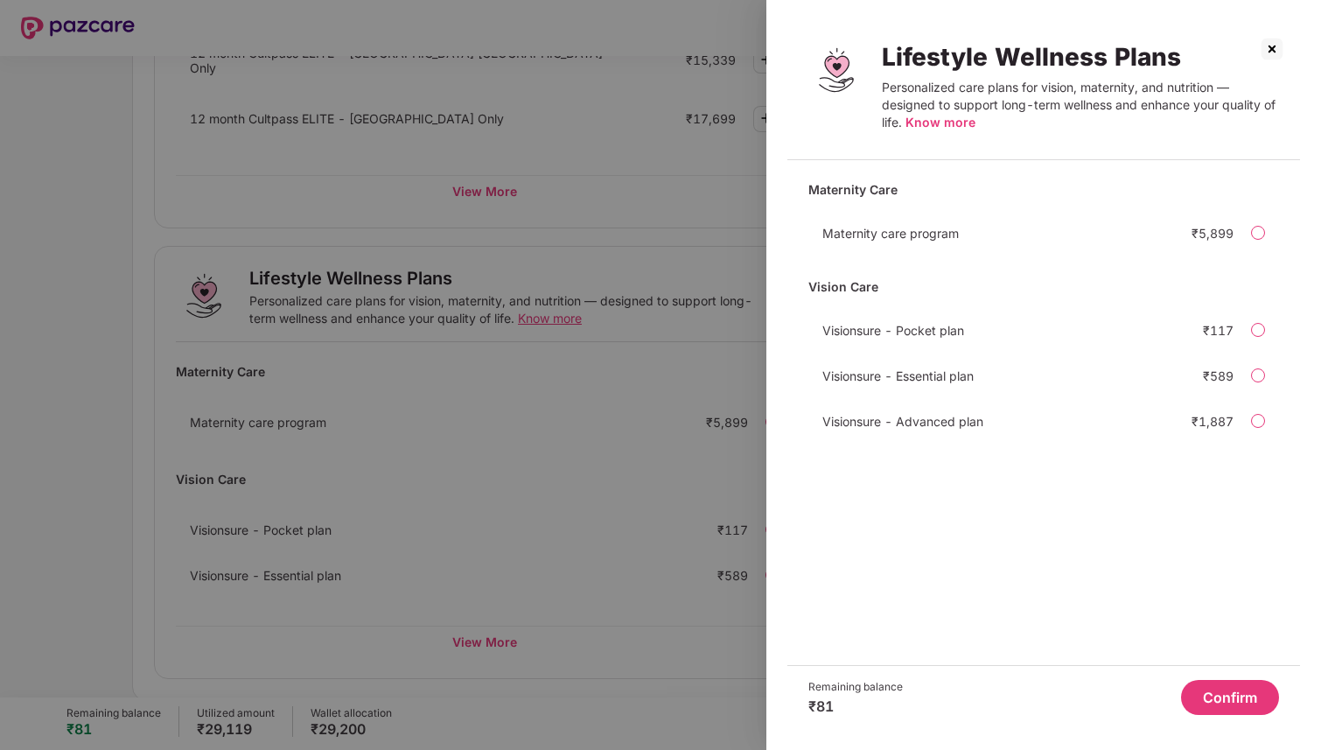
click at [1275, 49] on img at bounding box center [1272, 49] width 28 height 28
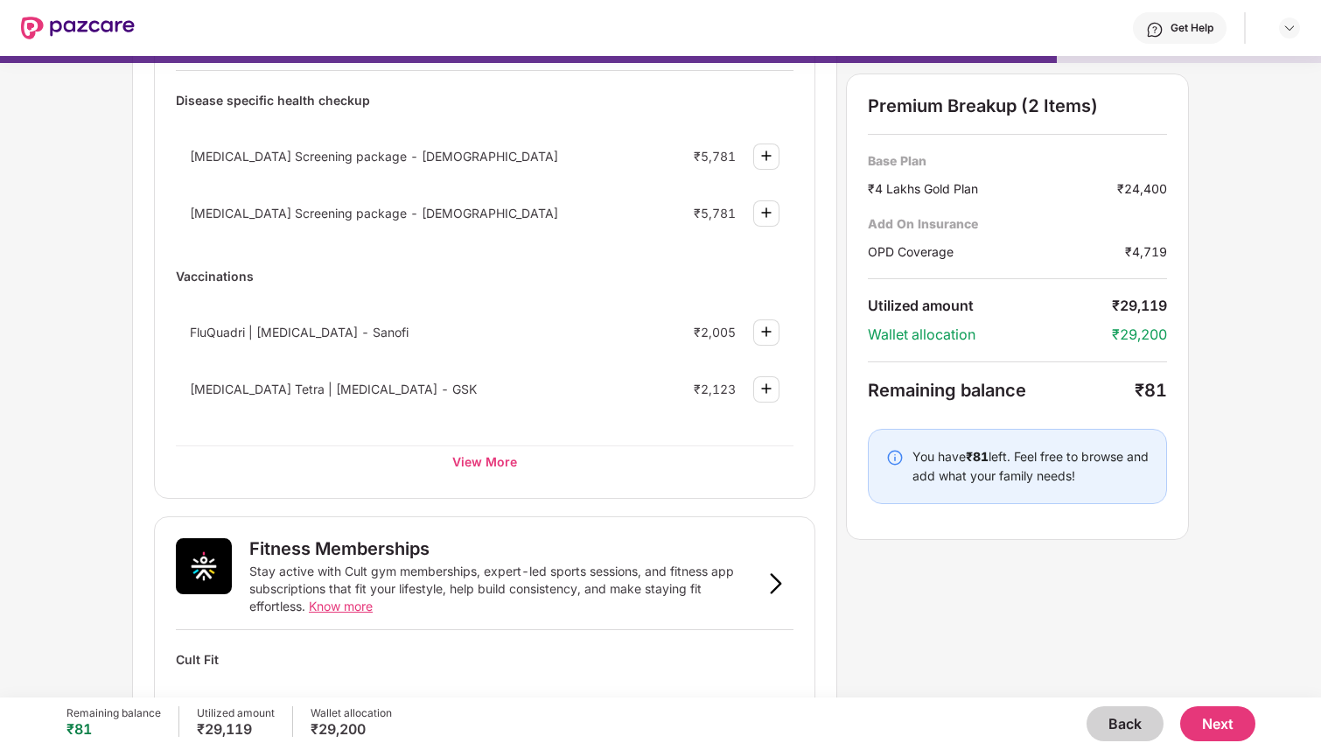
scroll to position [0, 0]
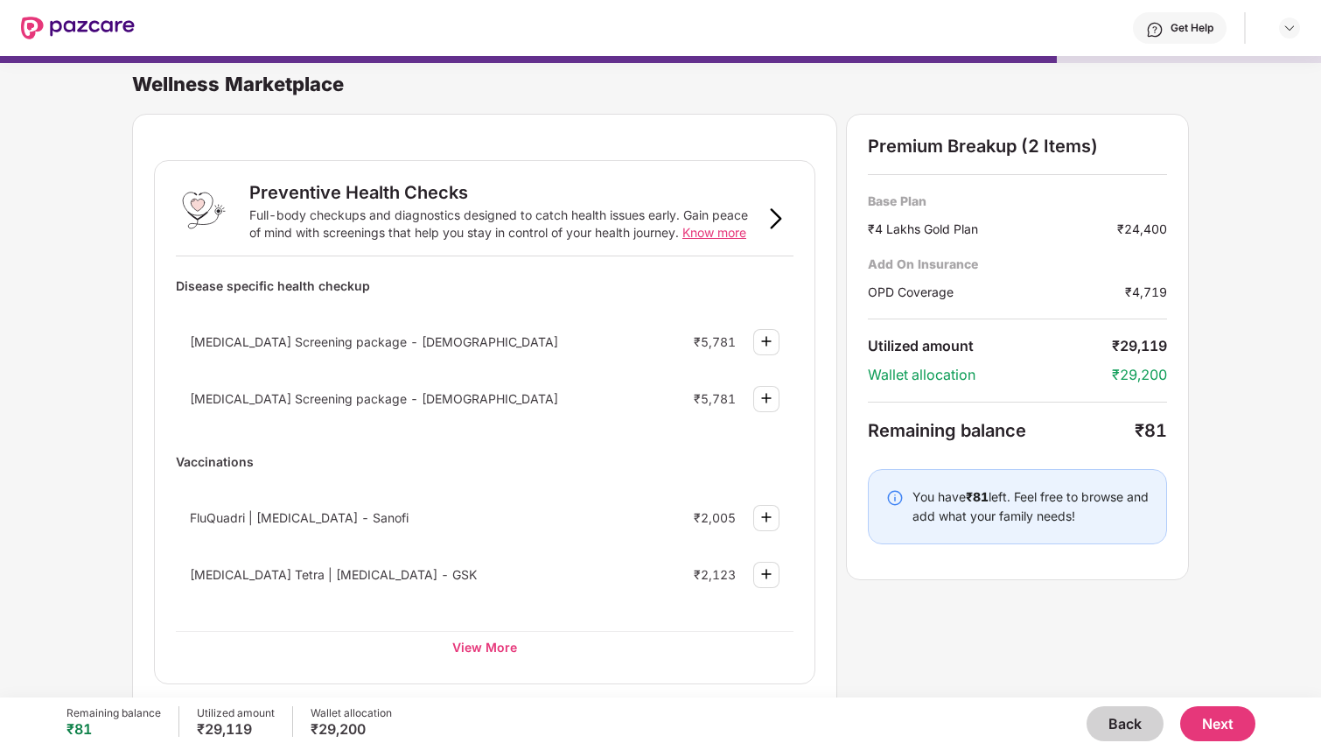
click at [1231, 721] on button "Next" at bounding box center [1217, 723] width 75 height 35
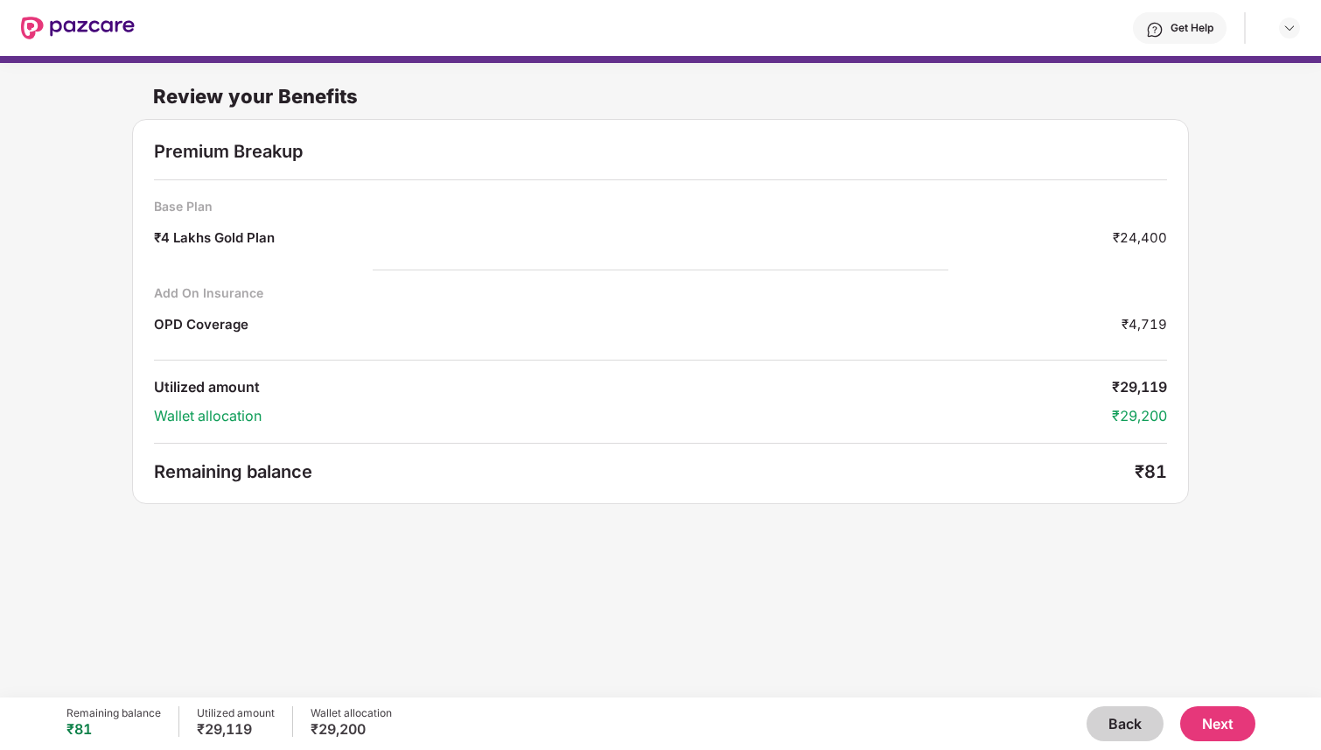
click at [1216, 713] on button "Next" at bounding box center [1217, 723] width 75 height 35
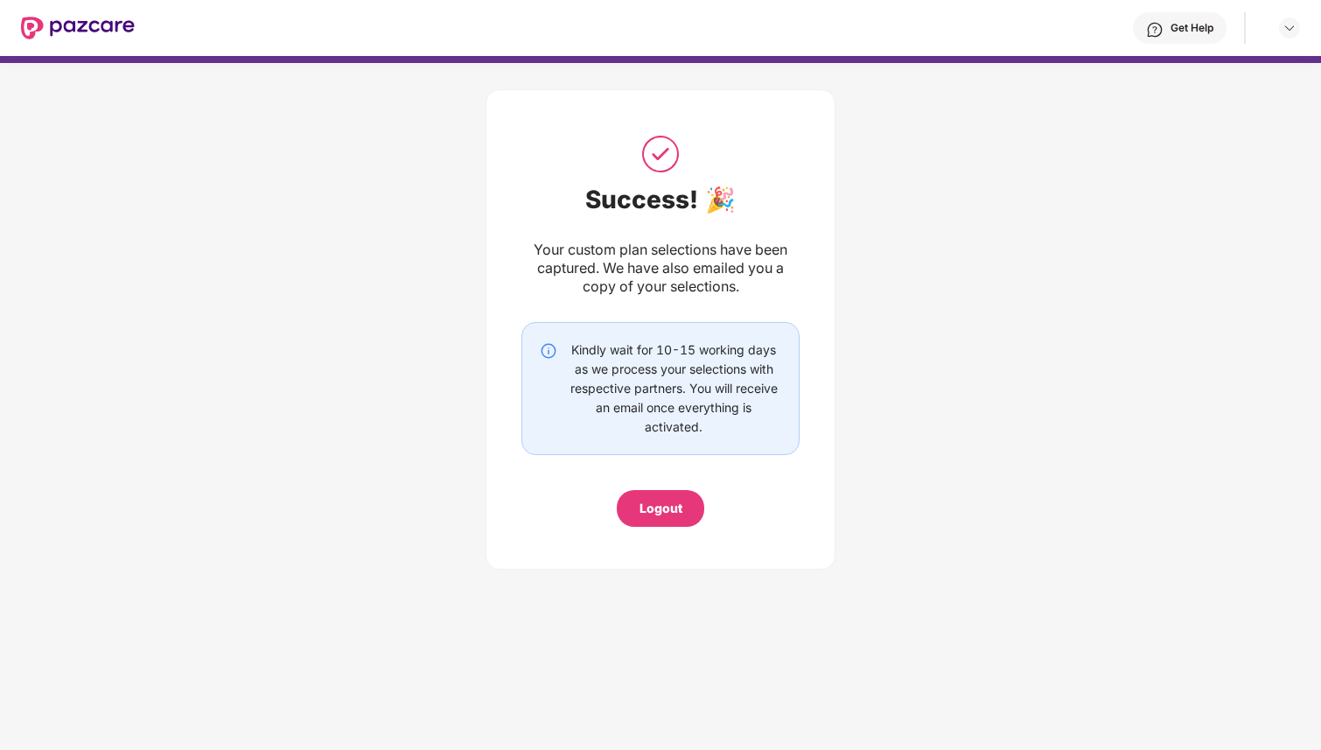
click at [678, 508] on div "Logout" at bounding box center [661, 508] width 43 height 19
